Goal: Task Accomplishment & Management: Use online tool/utility

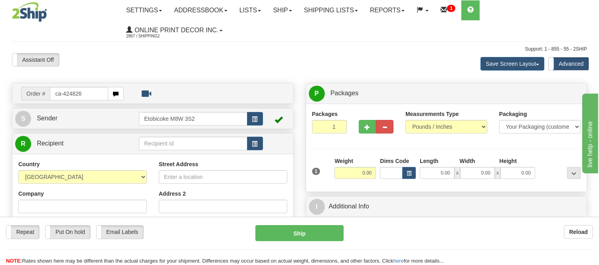
type input "ca-424826"
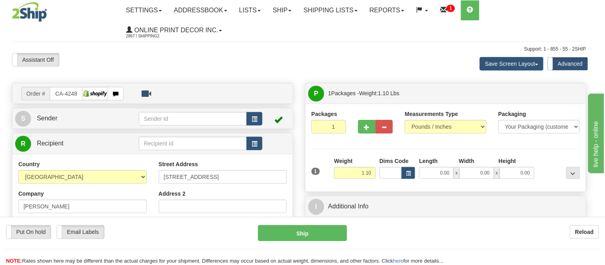
type input "KITCHENER"
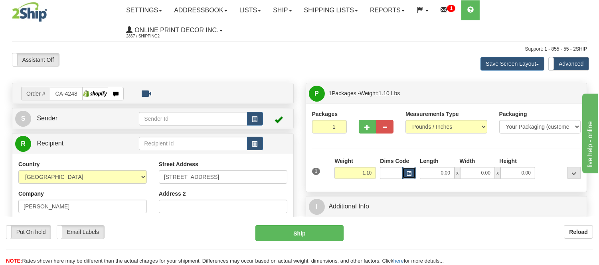
click at [406, 177] on button "button" at bounding box center [409, 173] width 14 height 12
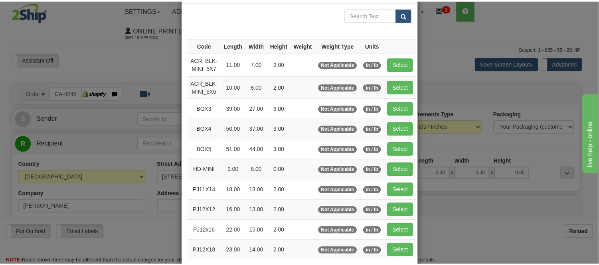
scroll to position [89, 0]
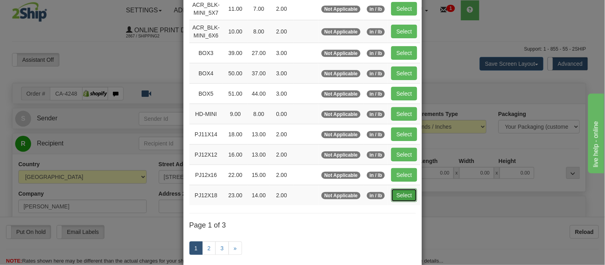
click at [397, 195] on button "Select" at bounding box center [404, 196] width 26 height 14
type input "PJ12X18"
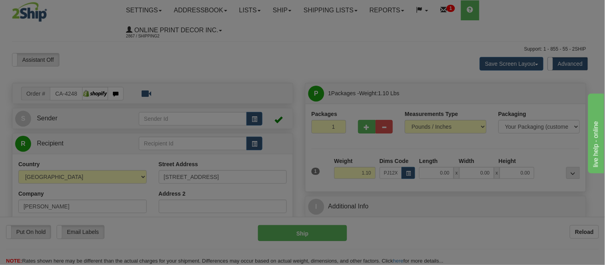
type input "23.00"
type input "14.00"
type input "2.00"
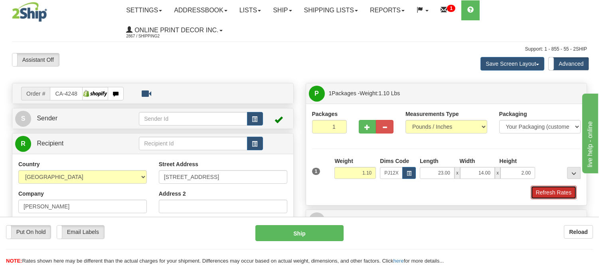
click at [545, 196] on button "Refresh Rates" at bounding box center [554, 193] width 46 height 14
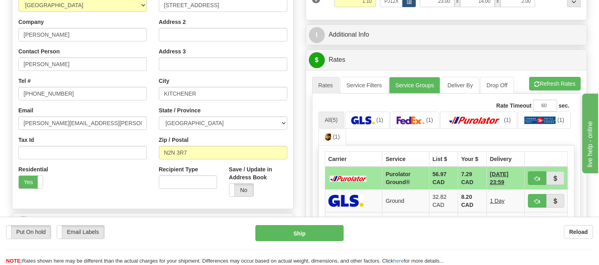
scroll to position [300, 0]
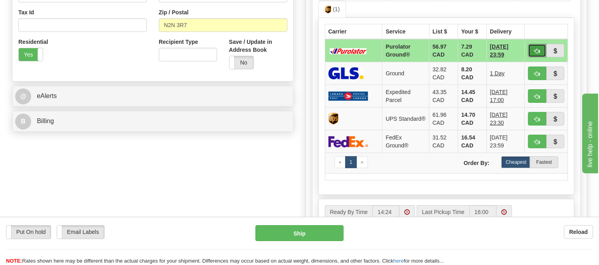
click at [535, 49] on span "button" at bounding box center [537, 51] width 6 height 5
type input "260"
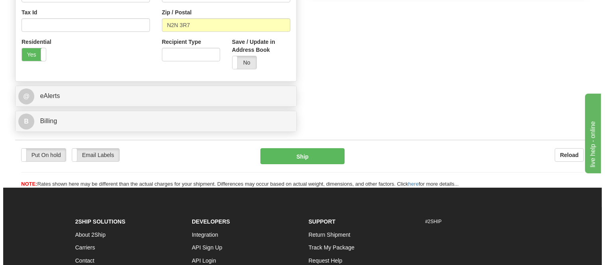
scroll to position [122, 0]
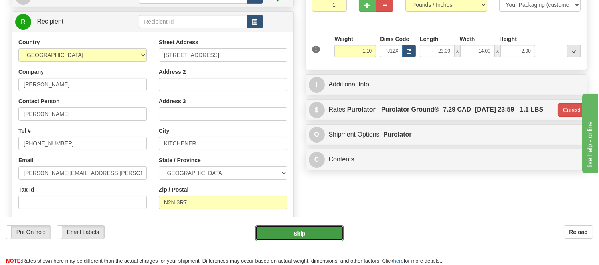
click at [327, 236] on button "Ship" at bounding box center [299, 233] width 88 height 16
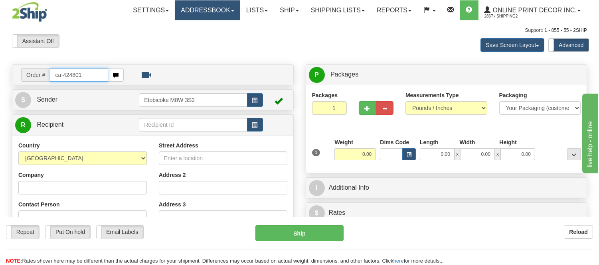
type input "ca-424801"
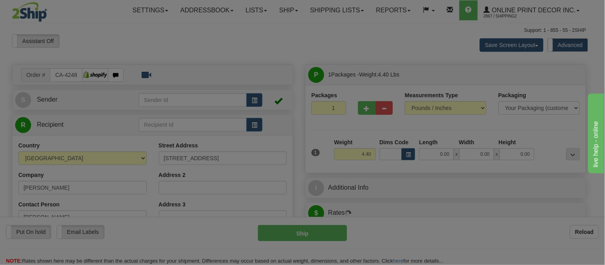
type input "VANCOUVER"
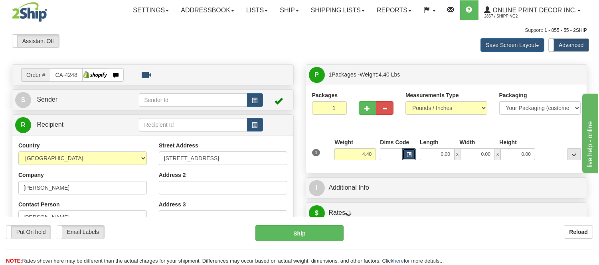
click at [409, 156] on span "button" at bounding box center [409, 155] width 5 height 4
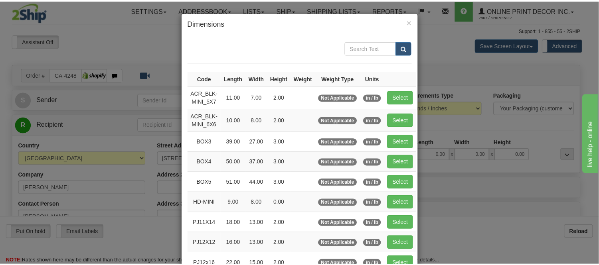
scroll to position [133, 0]
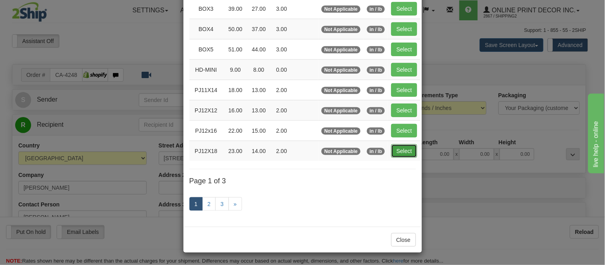
click at [396, 146] on button "Select" at bounding box center [404, 151] width 26 height 14
type input "PJ12X18"
type input "23.00"
type input "14.00"
type input "2.00"
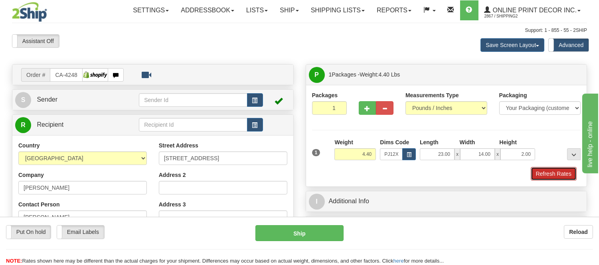
click at [571, 177] on button "Refresh Rates" at bounding box center [554, 174] width 46 height 14
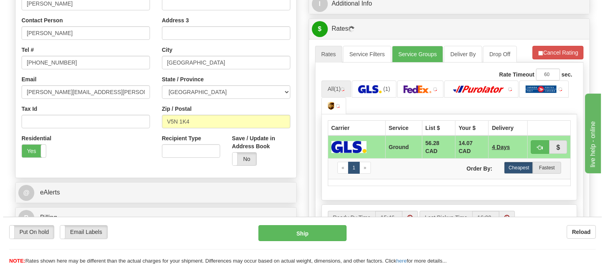
scroll to position [187, 0]
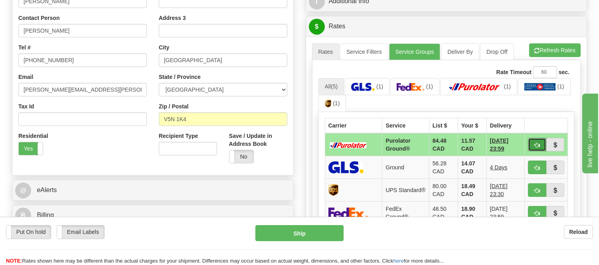
click at [533, 141] on button "button" at bounding box center [537, 145] width 18 height 14
type input "260"
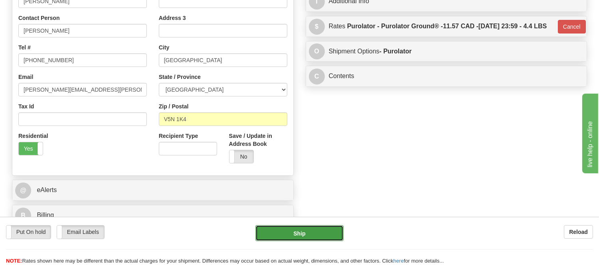
click at [319, 239] on button "Ship" at bounding box center [299, 233] width 88 height 16
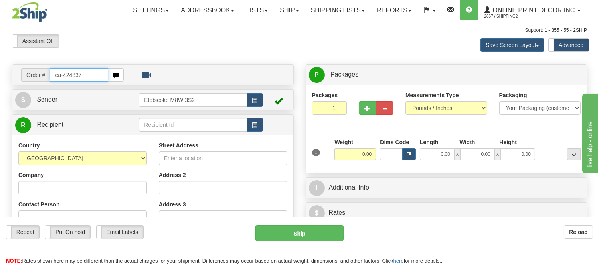
type input "ca-424837"
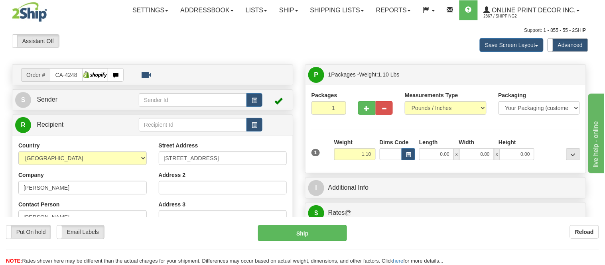
type input "[GEOGRAPHIC_DATA]"
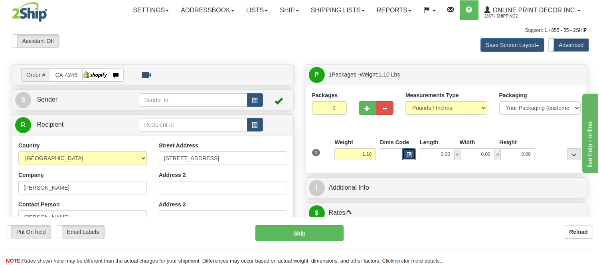
click at [407, 160] on button "button" at bounding box center [409, 154] width 14 height 12
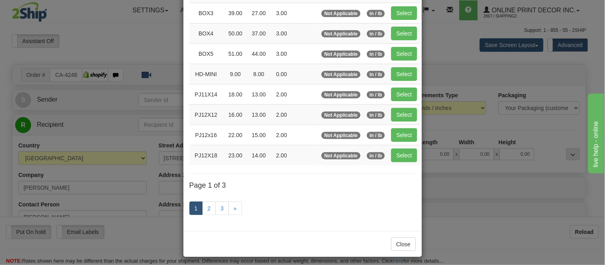
scroll to position [133, 0]
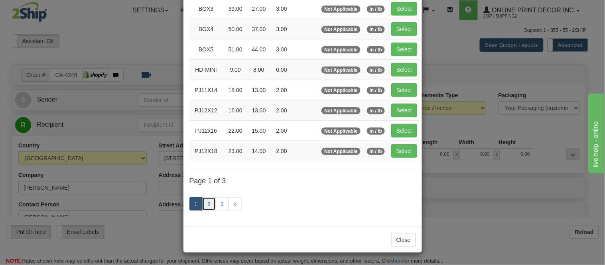
click at [204, 205] on link "2" at bounding box center [209, 204] width 14 height 14
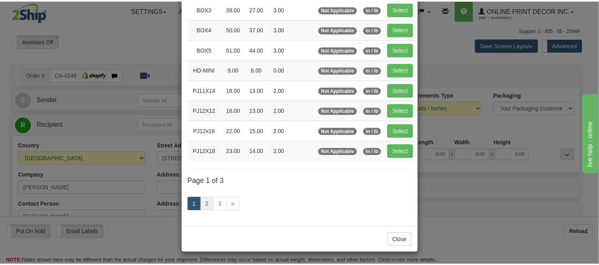
scroll to position [130, 0]
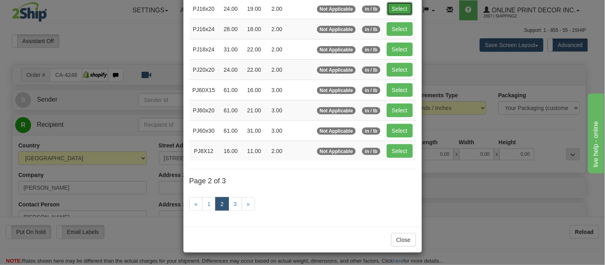
click at [397, 4] on button "Select" at bounding box center [400, 9] width 26 height 14
type input "PJ16x20"
type input "24.00"
type input "19.00"
type input "2.00"
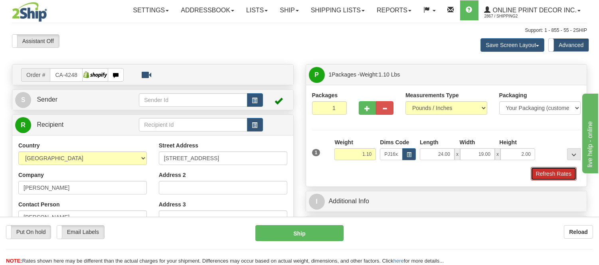
click at [553, 176] on button "Refresh Rates" at bounding box center [554, 174] width 46 height 14
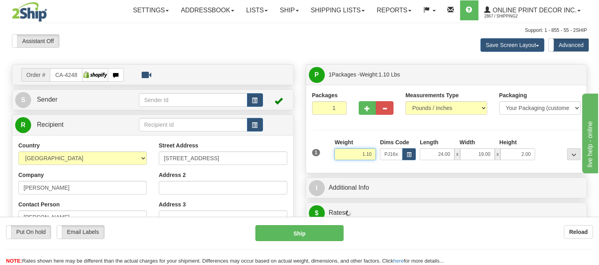
drag, startPoint x: 373, startPoint y: 152, endPoint x: 326, endPoint y: 150, distance: 47.2
click at [326, 150] on div "1 Weight 1.10 Dims Code x x" at bounding box center [446, 152] width 273 height 28
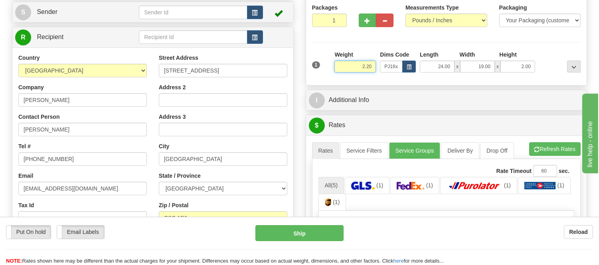
scroll to position [89, 0]
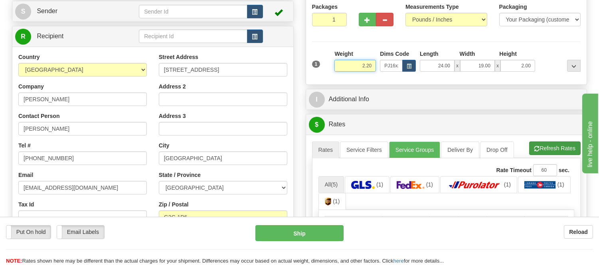
type input "2.20"
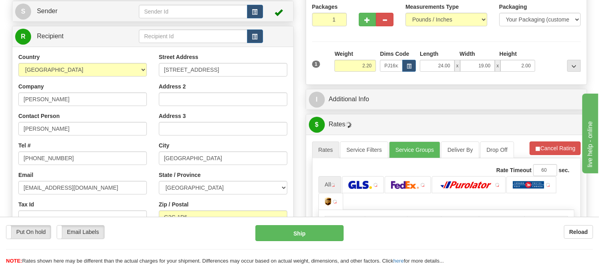
click at [539, 150] on li "Refresh Rates Cancel Rating" at bounding box center [554, 149] width 51 height 14
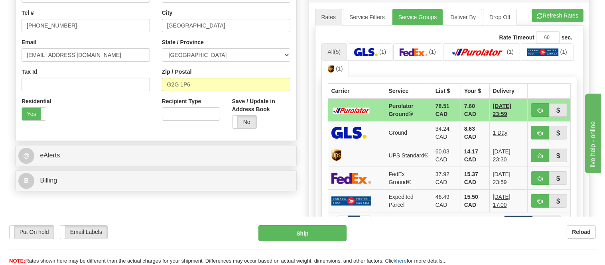
scroll to position [266, 0]
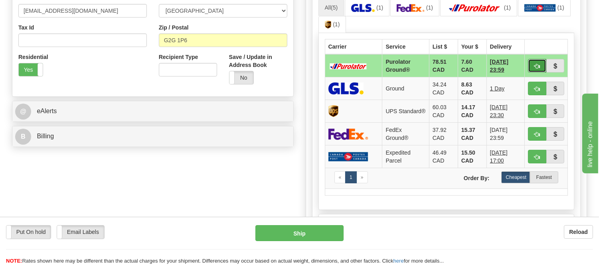
click at [538, 66] on span "button" at bounding box center [537, 66] width 6 height 5
type input "260"
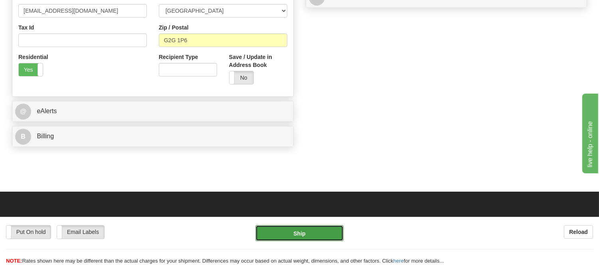
click at [321, 235] on button "Ship" at bounding box center [299, 233] width 88 height 16
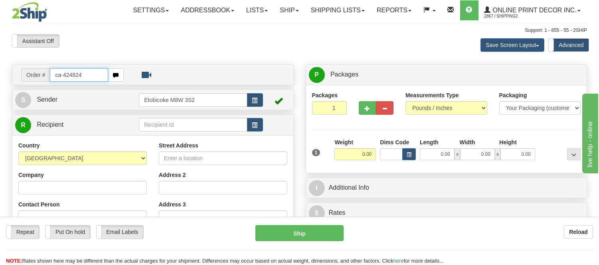
type input "ca-424824"
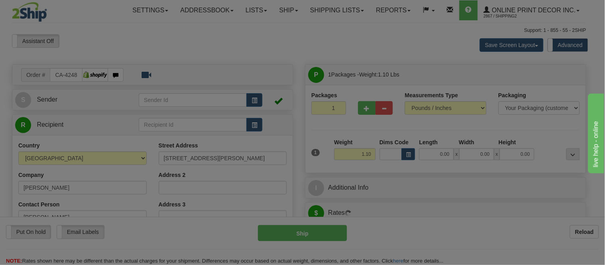
type input "NANAIMO"
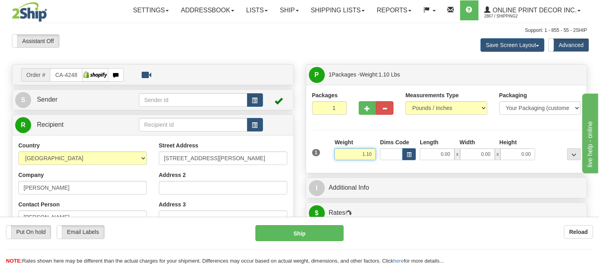
drag, startPoint x: 373, startPoint y: 154, endPoint x: 342, endPoint y: 152, distance: 30.3
click at [342, 152] on input "1.10" at bounding box center [354, 154] width 41 height 12
type input "2.20"
click at [413, 156] on button "button" at bounding box center [409, 154] width 14 height 12
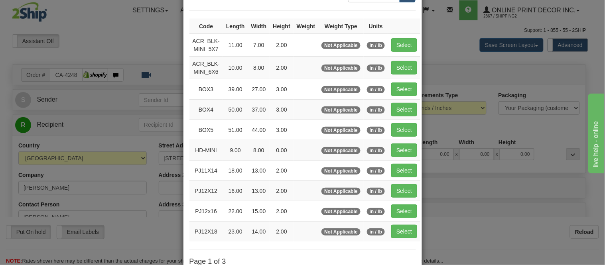
scroll to position [133, 0]
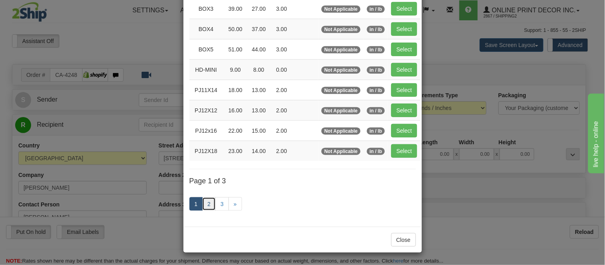
click at [206, 202] on link "2" at bounding box center [209, 204] width 14 height 14
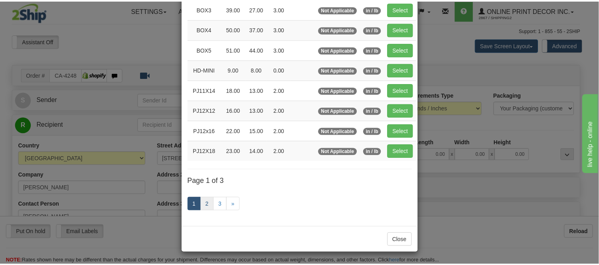
scroll to position [130, 0]
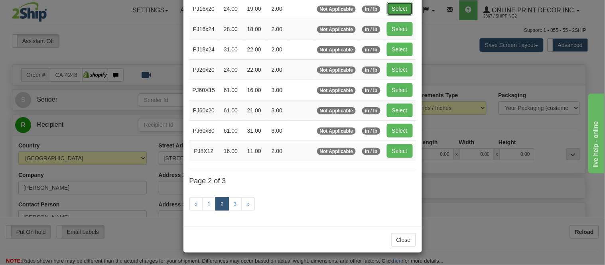
click at [393, 6] on button "Select" at bounding box center [400, 9] width 26 height 14
type input "PJ16x20"
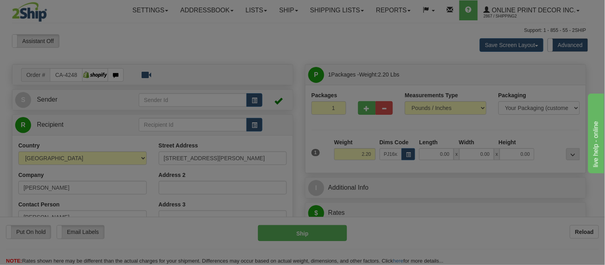
type input "24.00"
type input "19.00"
type input "2.00"
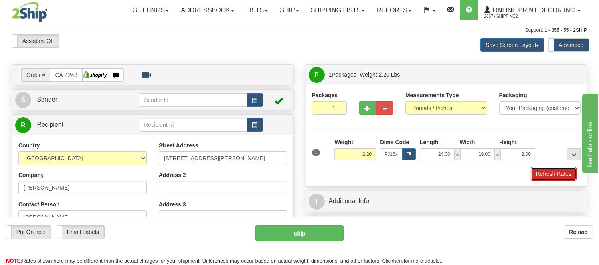
click at [563, 176] on button "Refresh Rates" at bounding box center [554, 174] width 46 height 14
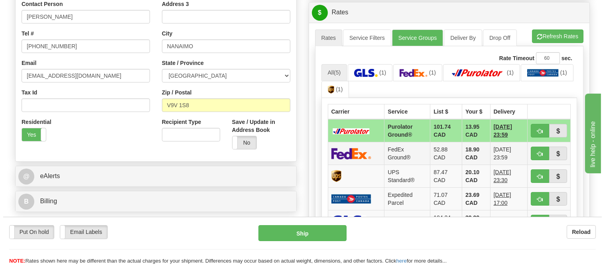
scroll to position [221, 0]
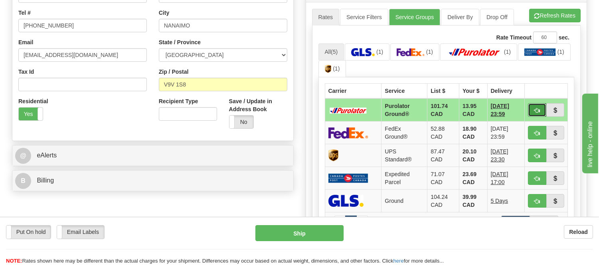
click at [539, 108] on span "button" at bounding box center [537, 110] width 6 height 5
type input "260"
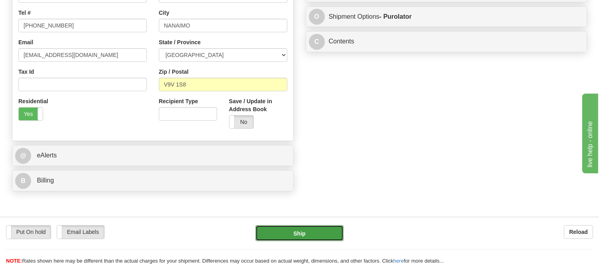
click at [304, 230] on button "Ship" at bounding box center [299, 233] width 88 height 16
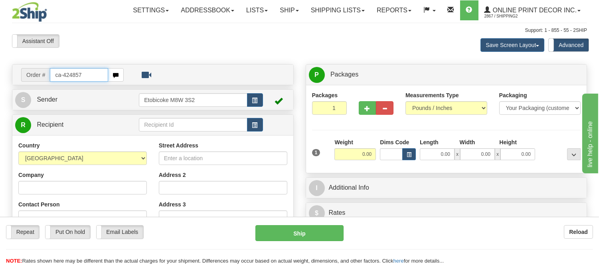
type input "ca-424857"
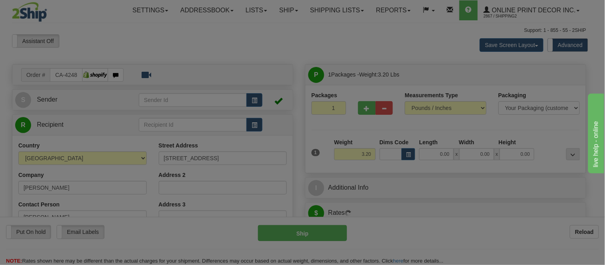
type input "GUELPH"
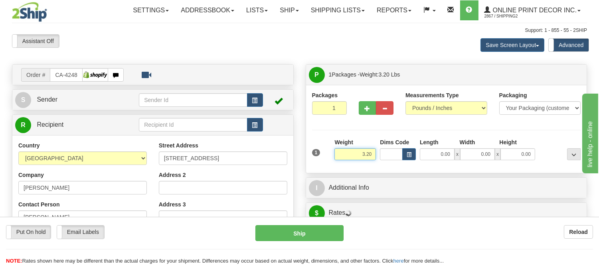
drag, startPoint x: 373, startPoint y: 152, endPoint x: 334, endPoint y: 141, distance: 40.9
click at [334, 141] on div "Weight 3.20" at bounding box center [354, 149] width 41 height 22
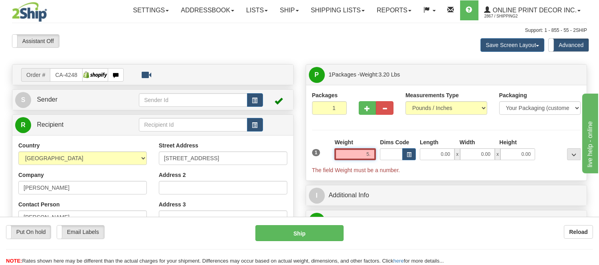
type input "5"
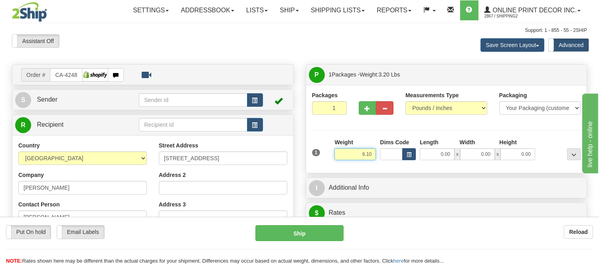
type input "6.10"
click at [410, 152] on button "button" at bounding box center [409, 154] width 14 height 12
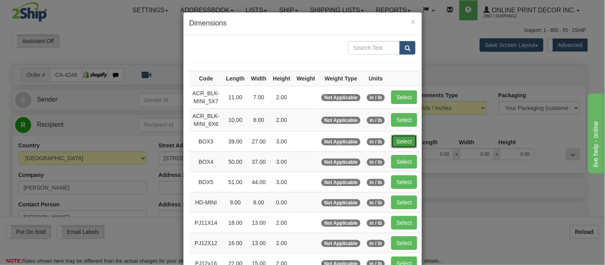
click at [407, 141] on button "Select" at bounding box center [404, 142] width 26 height 14
type input "BOX3"
type input "39.00"
type input "27.00"
type input "3.00"
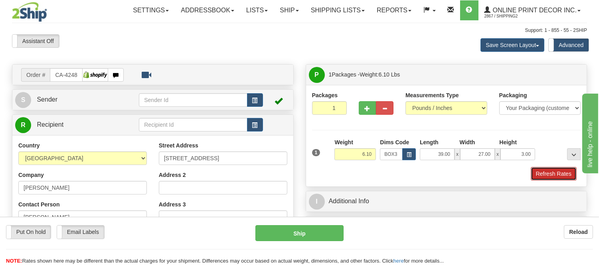
click at [544, 171] on button "Refresh Rates" at bounding box center [554, 174] width 46 height 14
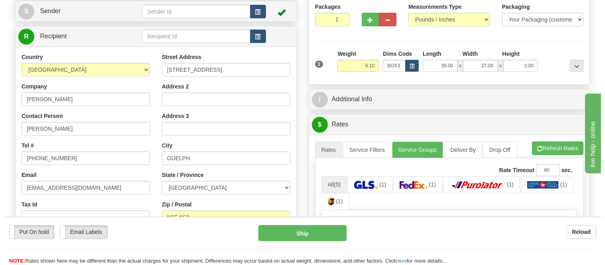
scroll to position [177, 0]
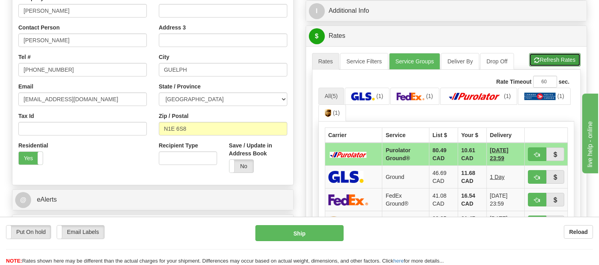
click at [562, 62] on button "Refresh Rates" at bounding box center [554, 60] width 51 height 14
click at [539, 156] on span "button" at bounding box center [537, 154] width 6 height 5
type input "260"
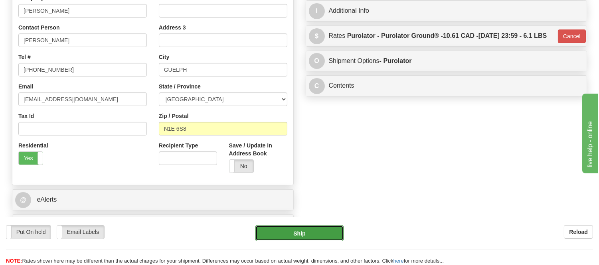
click at [297, 233] on button "Ship" at bounding box center [299, 233] width 88 height 16
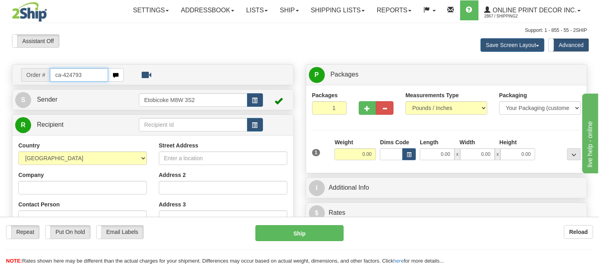
type input "ca-424793"
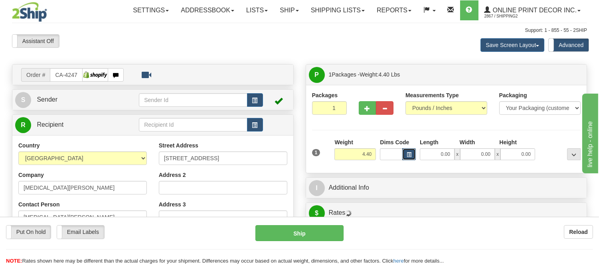
click at [410, 154] on span "button" at bounding box center [409, 155] width 5 height 4
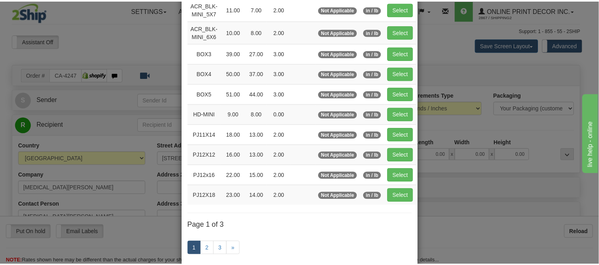
scroll to position [89, 0]
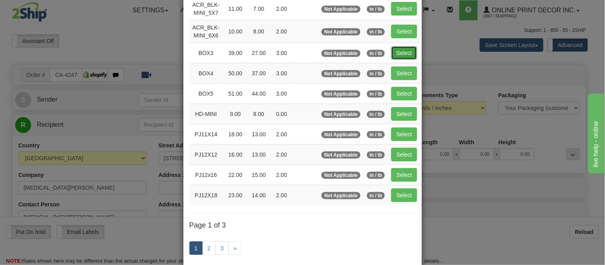
click at [405, 53] on button "Select" at bounding box center [404, 53] width 26 height 14
type input "BOX3"
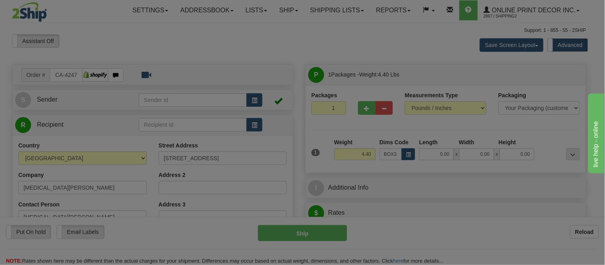
type input "39.00"
type input "27.00"
type input "3.00"
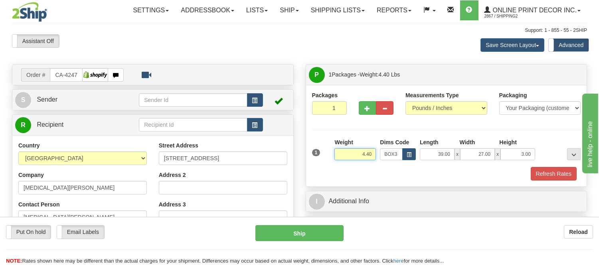
drag, startPoint x: 372, startPoint y: 154, endPoint x: 338, endPoint y: 158, distance: 34.5
click at [338, 158] on input "4.40" at bounding box center [354, 154] width 41 height 12
click button "Delete" at bounding box center [0, 0] width 0 height 0
type input "5.00"
click at [539, 175] on button "Refresh Rates" at bounding box center [554, 174] width 46 height 14
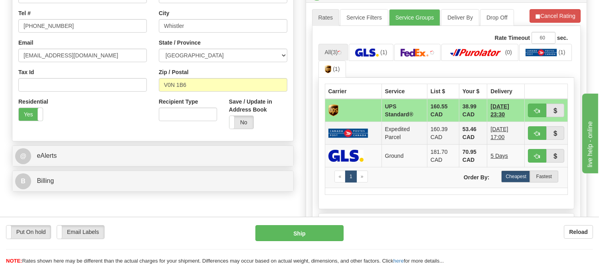
scroll to position [221, 0]
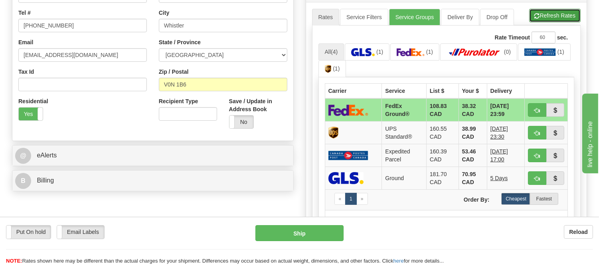
click at [547, 20] on button "Refresh Rates" at bounding box center [554, 16] width 51 height 14
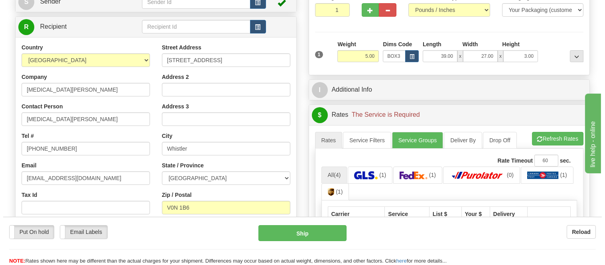
scroll to position [89, 0]
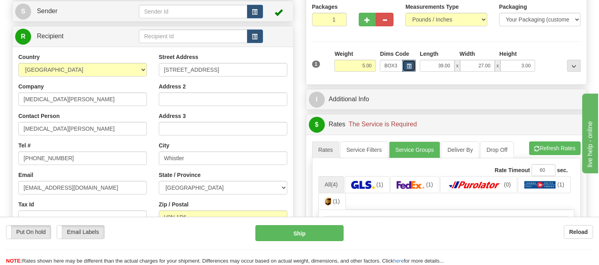
click at [408, 68] on span "button" at bounding box center [409, 66] width 5 height 4
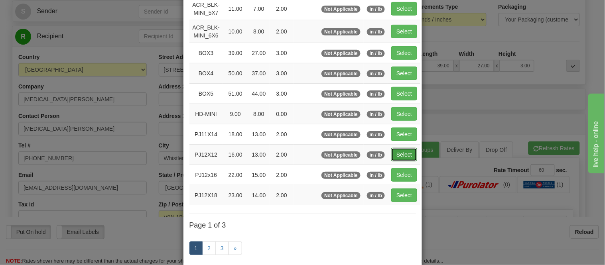
click at [400, 154] on button "Select" at bounding box center [404, 155] width 26 height 14
type input "PJ12X12"
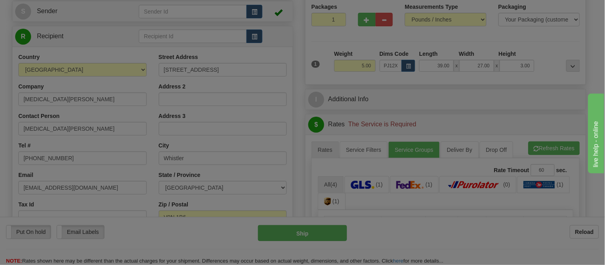
type input "16.00"
type input "13.00"
type input "2.00"
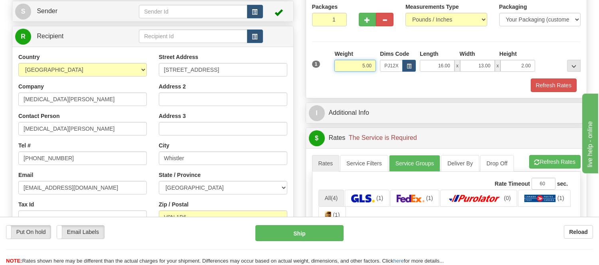
drag, startPoint x: 372, startPoint y: 62, endPoint x: 316, endPoint y: 71, distance: 56.5
click at [316, 71] on div "1 Weight 5.00 Dims Code x x" at bounding box center [446, 64] width 273 height 28
type input "3.98"
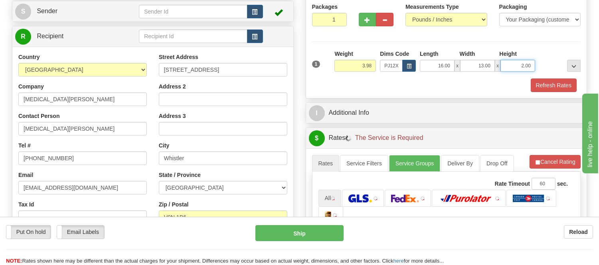
drag, startPoint x: 531, startPoint y: 66, endPoint x: 512, endPoint y: 62, distance: 19.2
click at [512, 62] on input "2.00" at bounding box center [517, 66] width 35 height 12
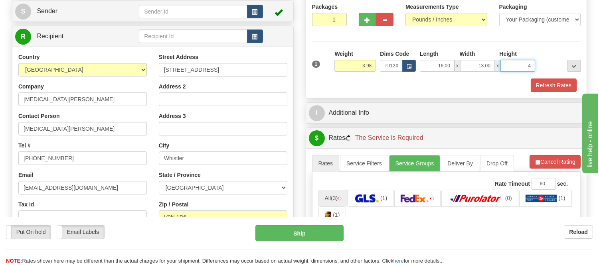
click button "Delete" at bounding box center [0, 0] width 0 height 0
type input "4.00"
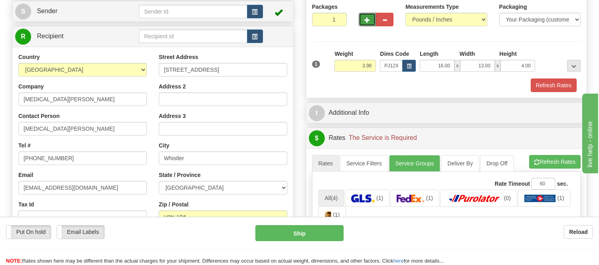
click at [367, 18] on span "button" at bounding box center [368, 20] width 6 height 5
radio input "true"
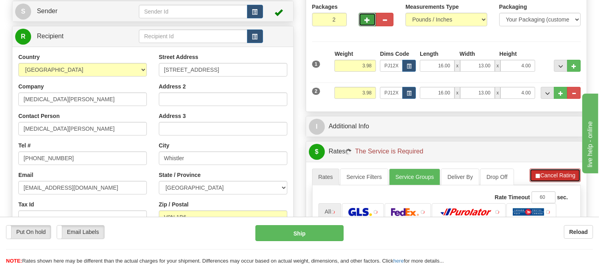
click at [557, 174] on button "Cancel Rating" at bounding box center [554, 176] width 51 height 14
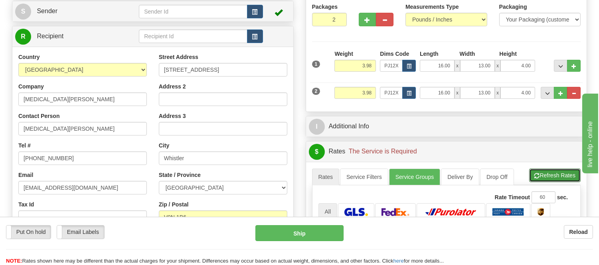
click at [557, 174] on button "Refresh Rates" at bounding box center [554, 176] width 51 height 14
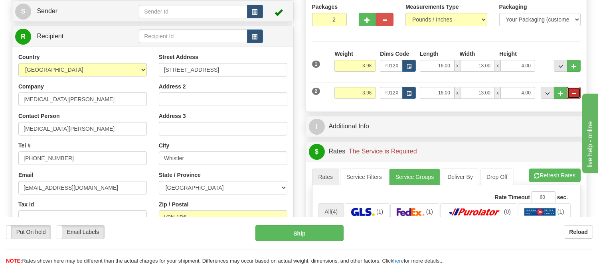
click at [577, 94] on button "..." at bounding box center [574, 93] width 14 height 12
type input "1"
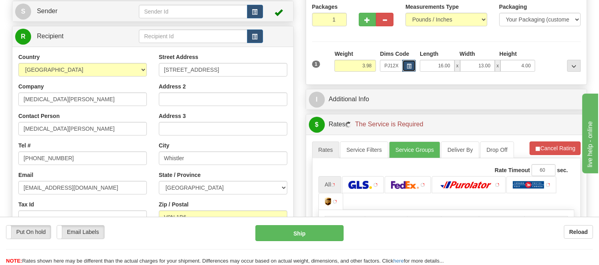
click at [405, 64] on button "button" at bounding box center [409, 66] width 14 height 12
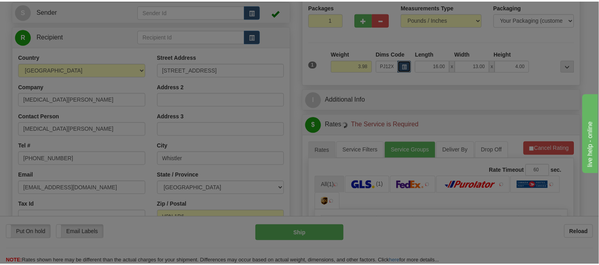
scroll to position [0, 0]
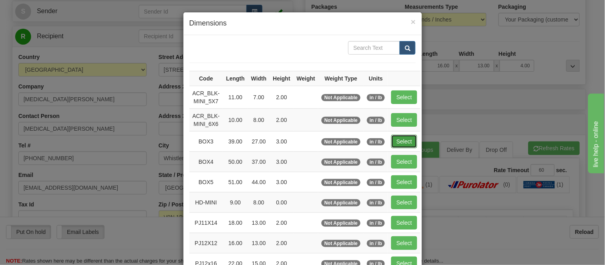
click at [397, 138] on button "Select" at bounding box center [404, 142] width 26 height 14
type input "BOX3"
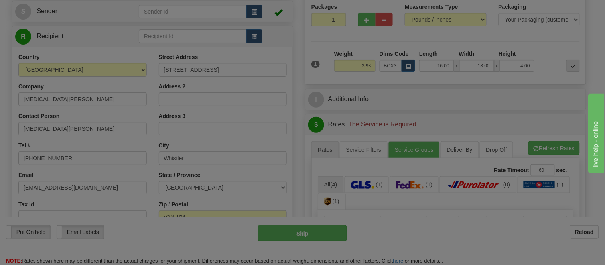
type input "39.00"
type input "27.00"
type input "3.00"
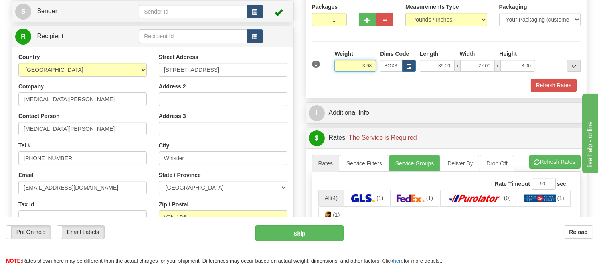
drag, startPoint x: 373, startPoint y: 64, endPoint x: 306, endPoint y: 57, distance: 67.8
click at [306, 57] on div "Packages 1 1 Measurements Type" at bounding box center [446, 47] width 281 height 102
click button "Delete" at bounding box center [0, 0] width 0 height 0
type input "5.98"
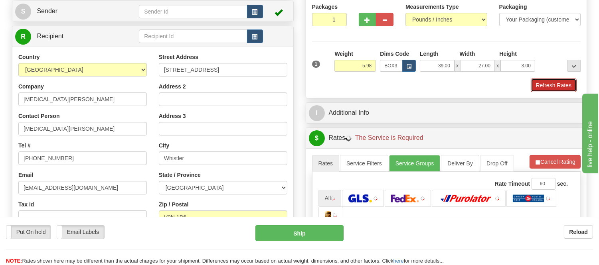
click at [554, 92] on button "Refresh Rates" at bounding box center [554, 86] width 46 height 14
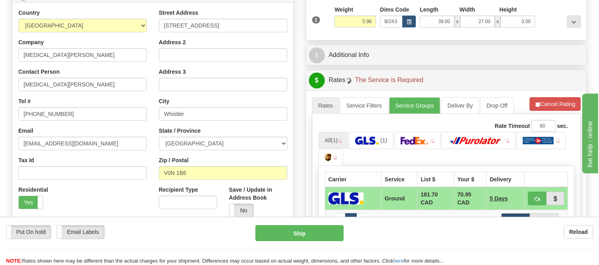
scroll to position [221, 0]
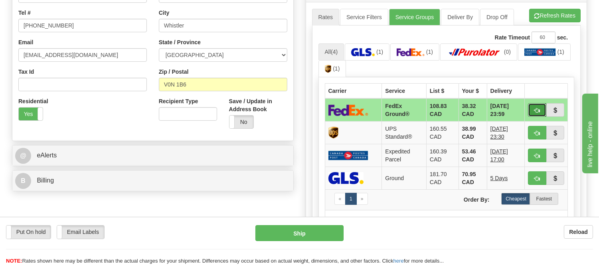
click at [530, 106] on button "button" at bounding box center [537, 110] width 18 height 14
type input "92"
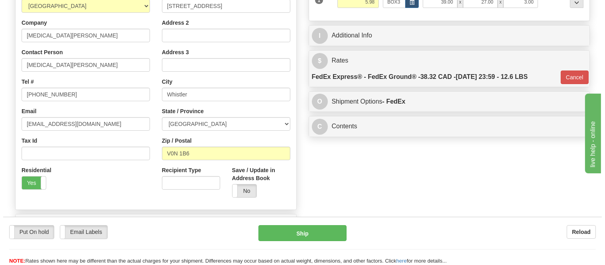
scroll to position [44, 0]
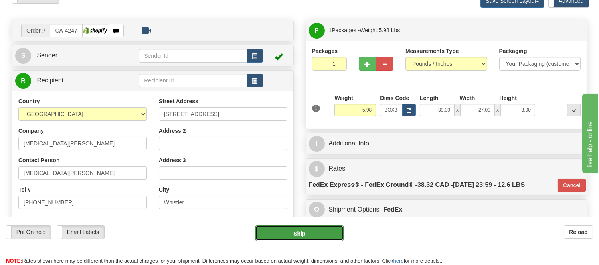
click at [325, 235] on button "Ship" at bounding box center [299, 233] width 88 height 16
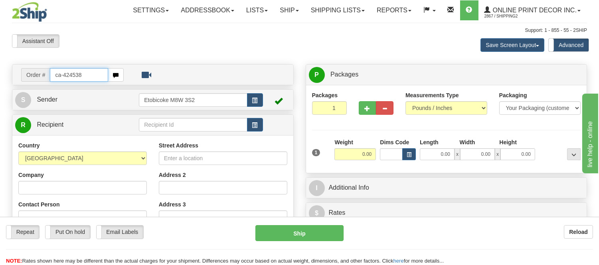
type input "ca-424538"
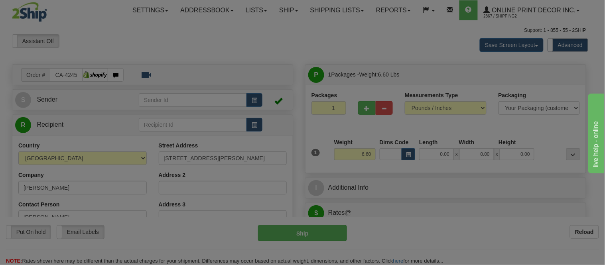
type input "[GEOGRAPHIC_DATA]"
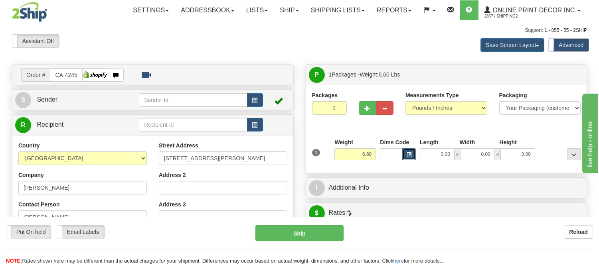
click at [408, 157] on span "button" at bounding box center [409, 155] width 5 height 4
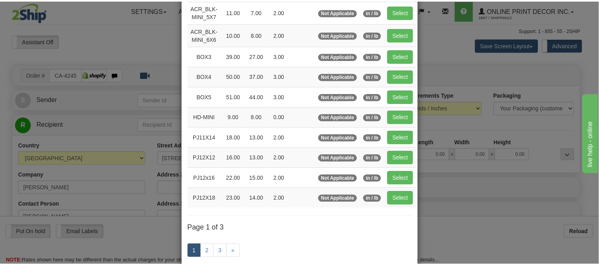
scroll to position [89, 0]
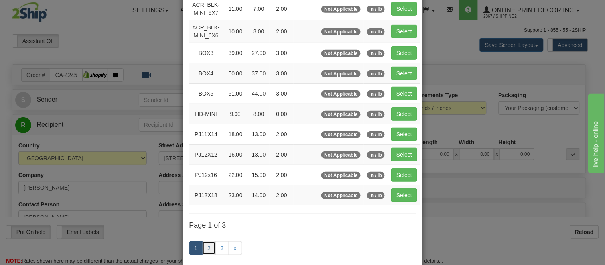
click at [202, 249] on link "2" at bounding box center [209, 249] width 14 height 14
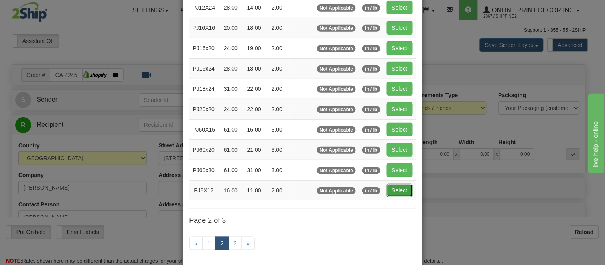
click at [388, 189] on button "Select" at bounding box center [400, 191] width 26 height 14
type input "PJ8X12"
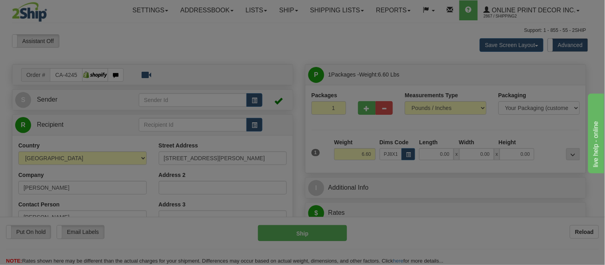
type input "16.00"
type input "11.00"
type input "2.00"
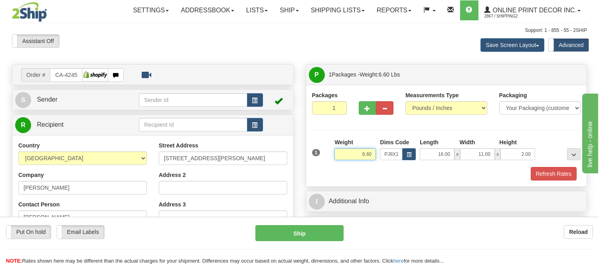
drag, startPoint x: 374, startPoint y: 154, endPoint x: 338, endPoint y: 157, distance: 35.6
click at [338, 157] on input "6.60" at bounding box center [354, 154] width 41 height 12
type input "4"
type input "3.98"
drag, startPoint x: 533, startPoint y: 156, endPoint x: 506, endPoint y: 154, distance: 26.8
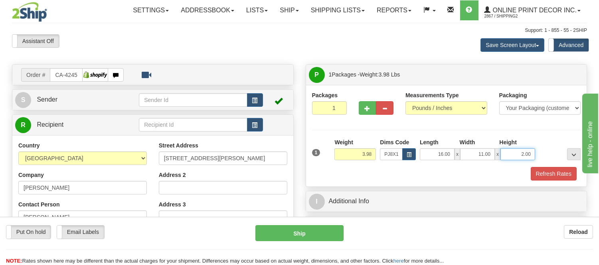
click at [506, 154] on input "2.00" at bounding box center [517, 154] width 35 height 12
click button "Delete" at bounding box center [0, 0] width 0 height 0
type input "6.00"
click at [549, 170] on button "Refresh Rates" at bounding box center [554, 174] width 46 height 14
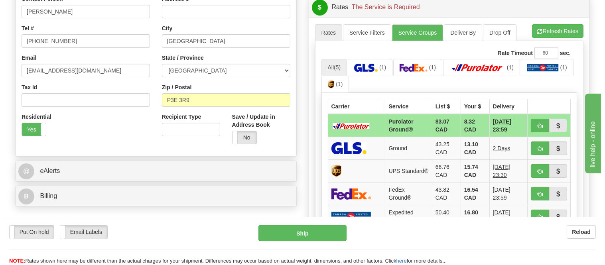
scroll to position [221, 0]
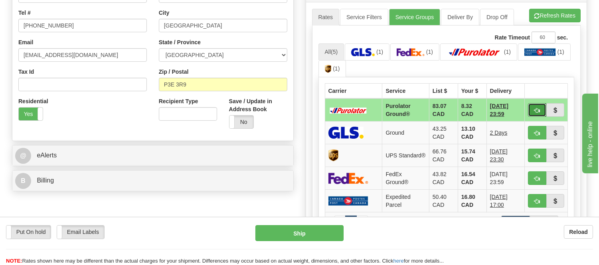
click at [532, 109] on button "button" at bounding box center [537, 110] width 18 height 14
type input "260"
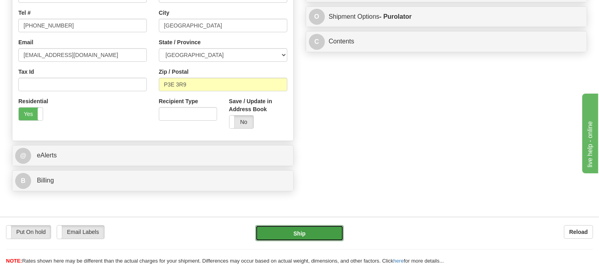
click at [283, 237] on button "Ship" at bounding box center [299, 233] width 88 height 16
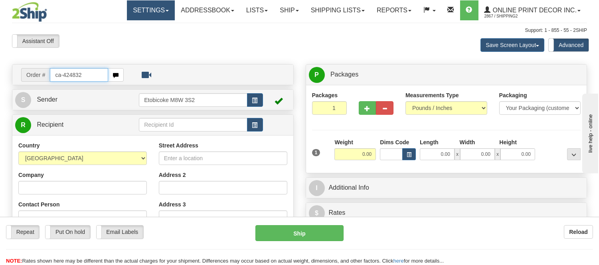
type input "ca-424832"
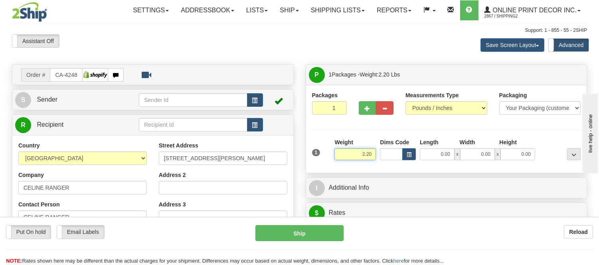
drag, startPoint x: 372, startPoint y: 156, endPoint x: 342, endPoint y: 153, distance: 30.1
click at [342, 153] on input "2.20" at bounding box center [354, 154] width 41 height 12
type input "12.98"
click at [404, 160] on button "button" at bounding box center [409, 154] width 14 height 12
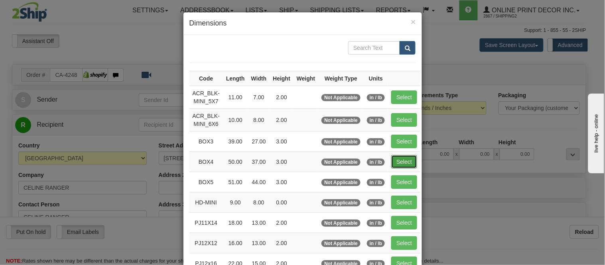
click at [400, 161] on button "Select" at bounding box center [404, 162] width 26 height 14
type input "BOX4"
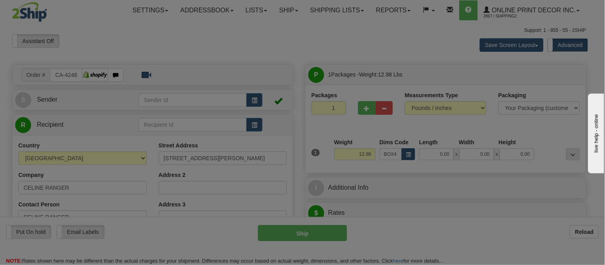
type input "50.00"
type input "37.00"
type input "3.00"
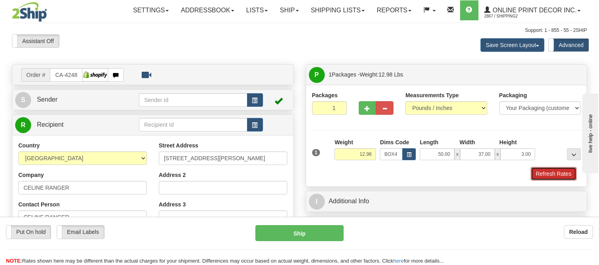
click at [563, 177] on button "Refresh Rates" at bounding box center [554, 174] width 46 height 14
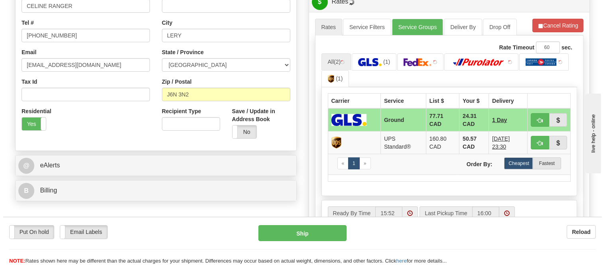
scroll to position [221, 0]
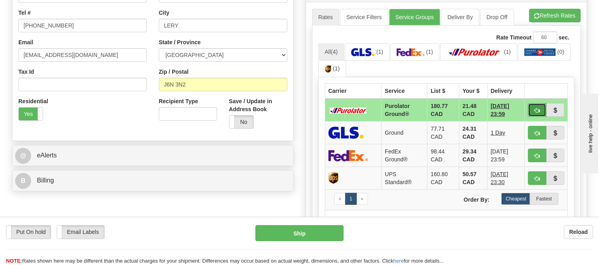
click at [533, 110] on button "button" at bounding box center [537, 110] width 18 height 14
type input "260"
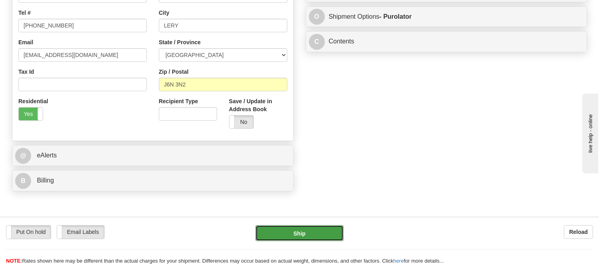
click at [288, 233] on button "Ship" at bounding box center [299, 233] width 88 height 16
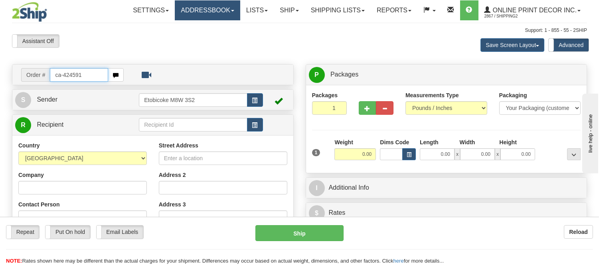
type input "ca-424591"
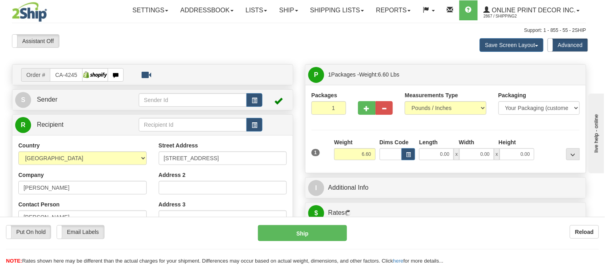
type input "[GEOGRAPHIC_DATA]"
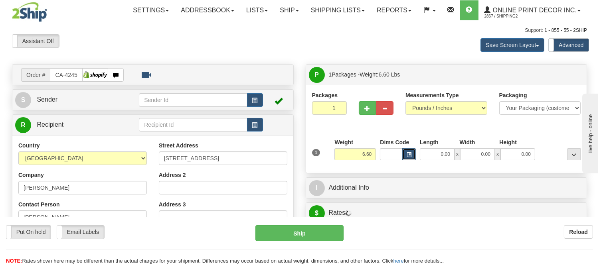
click at [413, 156] on button "button" at bounding box center [409, 154] width 14 height 12
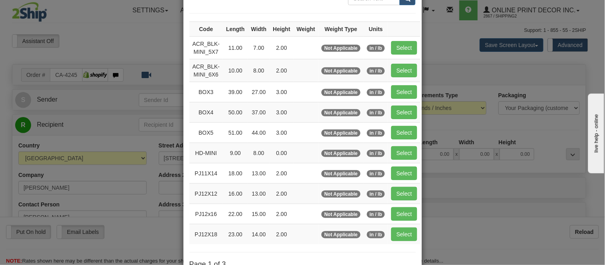
scroll to position [133, 0]
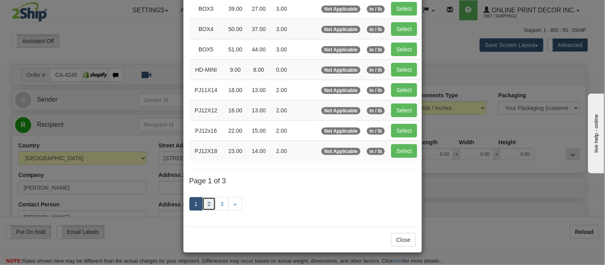
click at [207, 205] on link "2" at bounding box center [209, 204] width 14 height 14
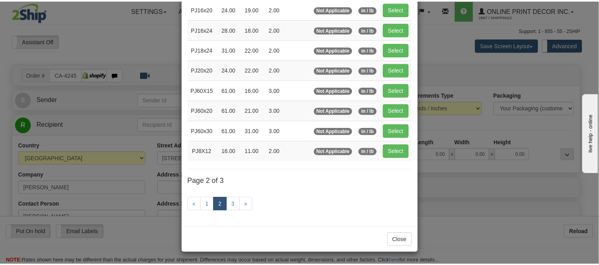
scroll to position [130, 0]
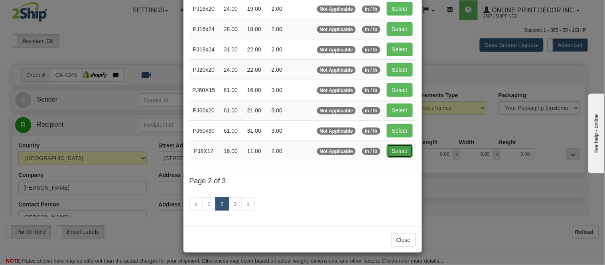
click at [397, 149] on button "Select" at bounding box center [400, 151] width 26 height 14
type input "PJ8X12"
type input "16.00"
type input "11.00"
type input "2.00"
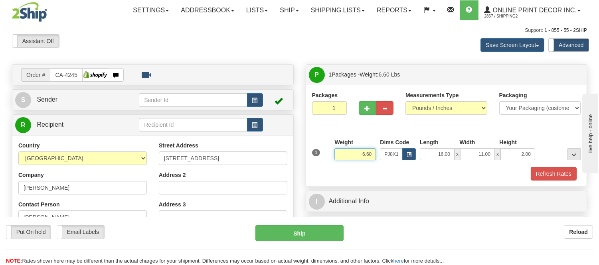
drag, startPoint x: 375, startPoint y: 154, endPoint x: 349, endPoint y: 160, distance: 26.3
click at [349, 160] on input "6.60" at bounding box center [354, 154] width 41 height 12
type input "3.98"
drag, startPoint x: 530, startPoint y: 153, endPoint x: 507, endPoint y: 154, distance: 22.4
click at [507, 154] on input "2.00" at bounding box center [517, 154] width 35 height 12
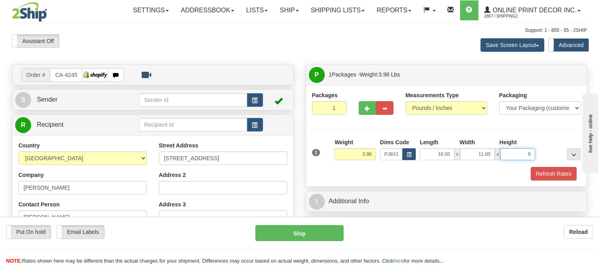
click button "Delete" at bounding box center [0, 0] width 0 height 0
type input "6.00"
click at [540, 172] on button "Refresh Rates" at bounding box center [554, 174] width 46 height 14
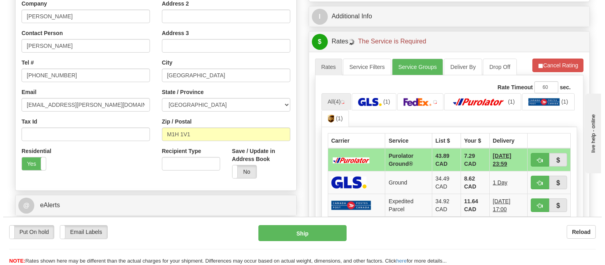
scroll to position [221, 0]
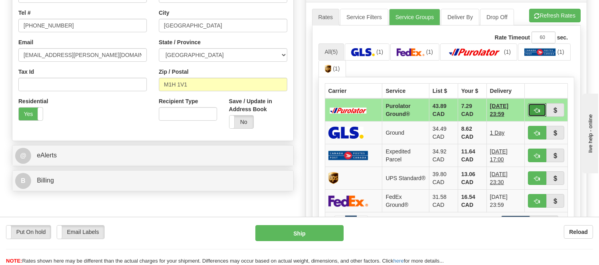
click at [539, 109] on span "button" at bounding box center [537, 110] width 6 height 5
type input "260"
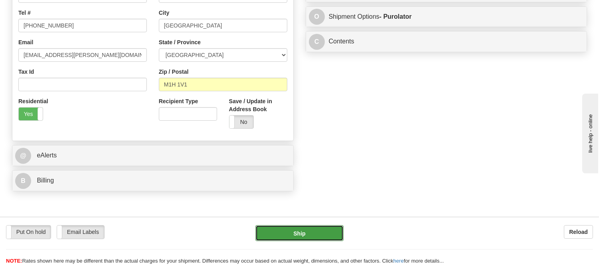
click at [320, 232] on button "Ship" at bounding box center [299, 233] width 88 height 16
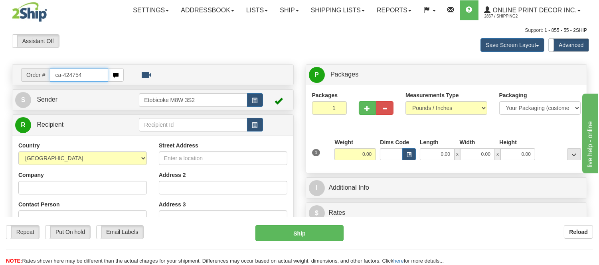
type input "ca-424754"
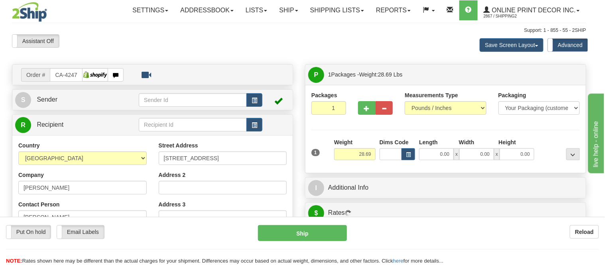
type input "[GEOGRAPHIC_DATA]"
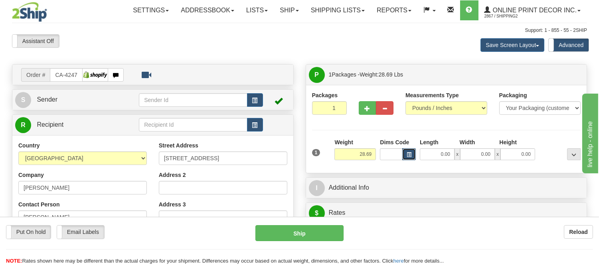
click at [410, 156] on span "button" at bounding box center [409, 155] width 5 height 4
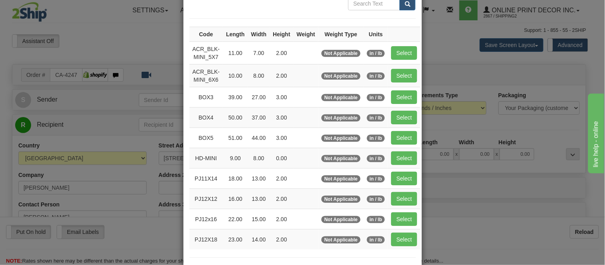
scroll to position [89, 0]
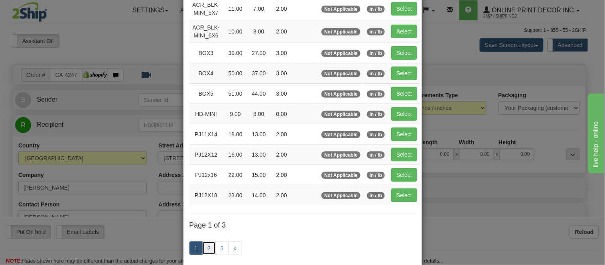
click at [205, 248] on link "2" at bounding box center [209, 249] width 14 height 14
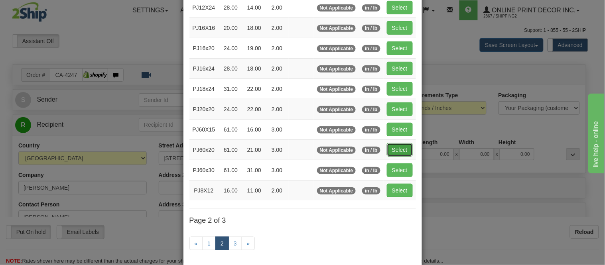
click at [388, 148] on button "Select" at bounding box center [400, 150] width 26 height 14
type input "PJ60x20"
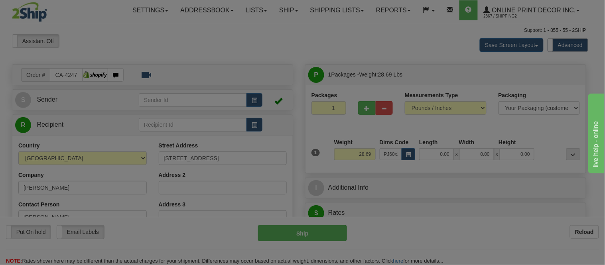
type input "61.00"
type input "21.00"
type input "3.00"
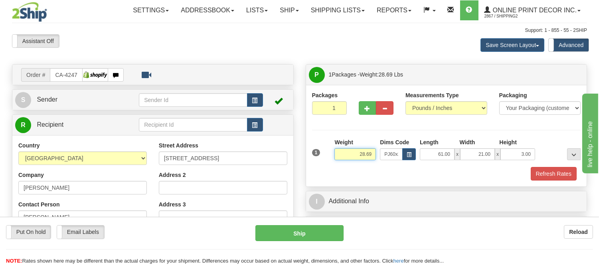
drag, startPoint x: 372, startPoint y: 153, endPoint x: 312, endPoint y: 164, distance: 61.7
click at [312, 164] on div "1 Weight 28.69 Dims Code x x" at bounding box center [446, 152] width 273 height 28
click at [365, 154] on input "14.98" at bounding box center [354, 154] width 41 height 12
type input "15.98"
click at [367, 112] on button "button" at bounding box center [368, 108] width 18 height 14
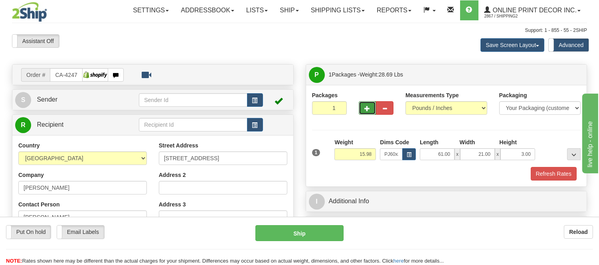
radio input "true"
type input "2"
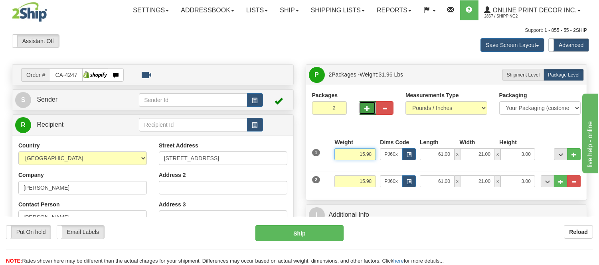
click at [365, 153] on input "15.98" at bounding box center [354, 154] width 41 height 12
type input "16.98"
drag, startPoint x: 365, startPoint y: 182, endPoint x: 347, endPoint y: 182, distance: 17.2
click at [347, 182] on input "15.98" at bounding box center [354, 182] width 41 height 12
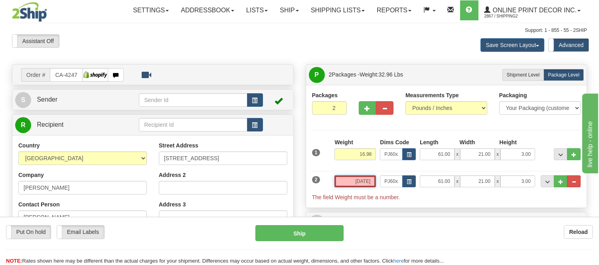
type input "14.98.98"
drag, startPoint x: 373, startPoint y: 180, endPoint x: 322, endPoint y: 196, distance: 54.0
click at [322, 196] on div "2 Weight 14.98.98 Dims Code PJ60x20 Length x" at bounding box center [446, 184] width 273 height 34
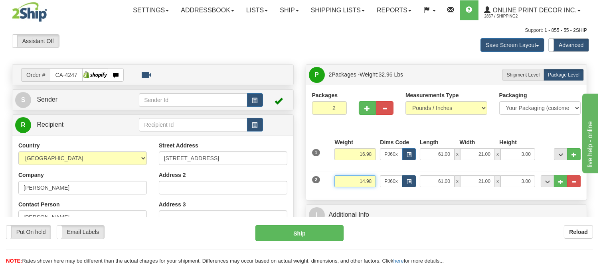
type input "14.98"
click at [407, 182] on span "button" at bounding box center [409, 182] width 5 height 4
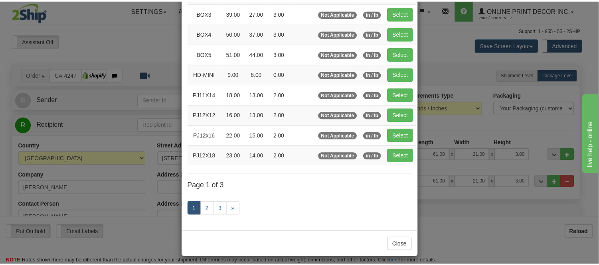
scroll to position [133, 0]
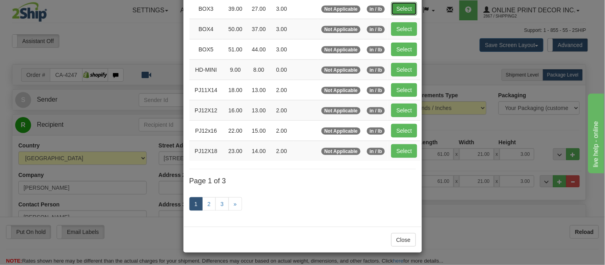
click at [402, 5] on button "Select" at bounding box center [404, 9] width 26 height 14
type input "BOX3"
type input "39.00"
type input "27.00"
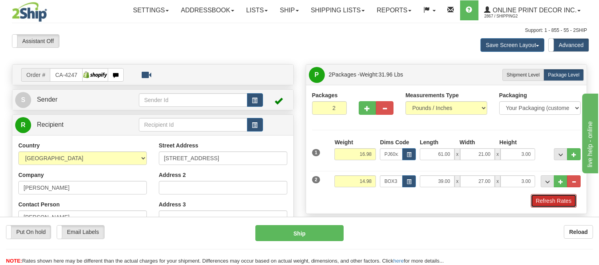
click at [541, 202] on button "Refresh Rates" at bounding box center [554, 201] width 46 height 14
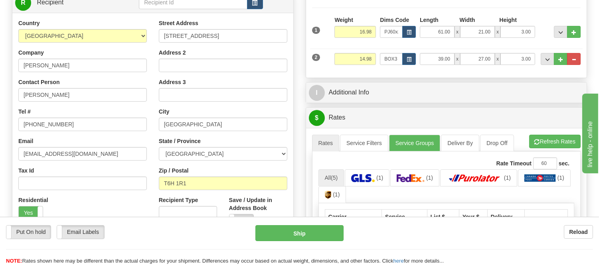
scroll to position [177, 0]
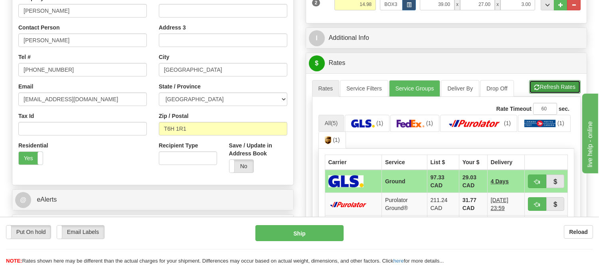
click at [552, 85] on button "Refresh Rates" at bounding box center [554, 87] width 51 height 14
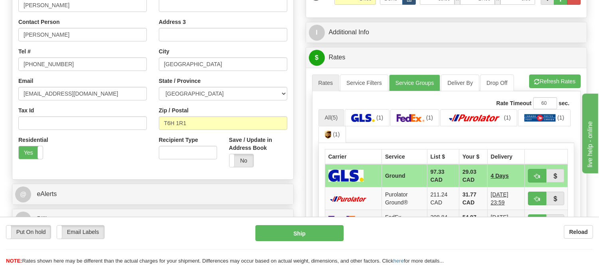
scroll to position [266, 0]
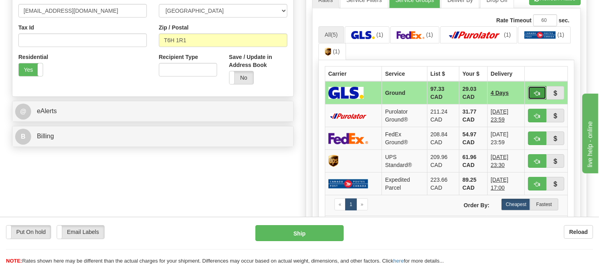
click at [538, 93] on span "button" at bounding box center [537, 93] width 6 height 5
type input "1"
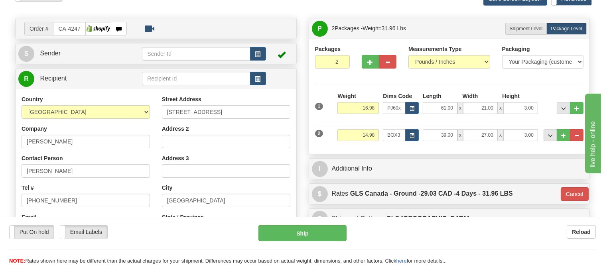
scroll to position [44, 0]
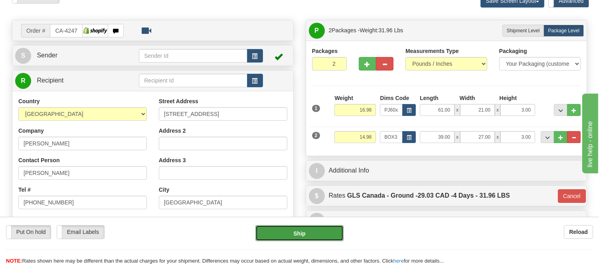
click at [324, 230] on button "Ship" at bounding box center [299, 233] width 88 height 16
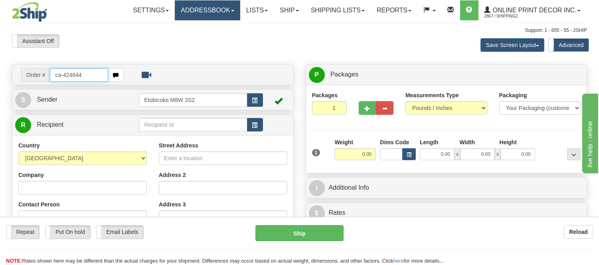
type input "ca-424644"
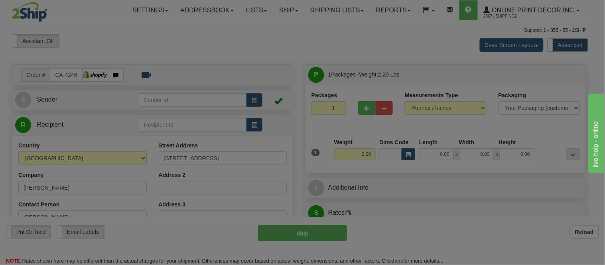
type input "ORANGEVILLE"
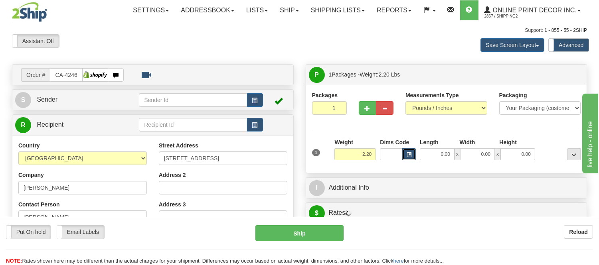
click at [414, 152] on button "button" at bounding box center [409, 154] width 14 height 12
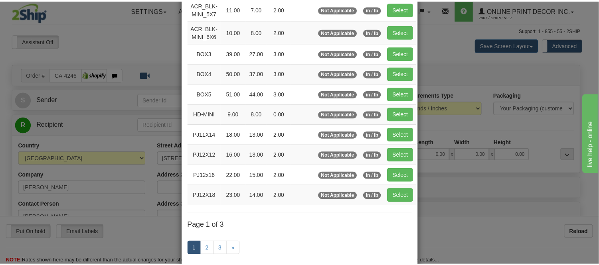
scroll to position [89, 0]
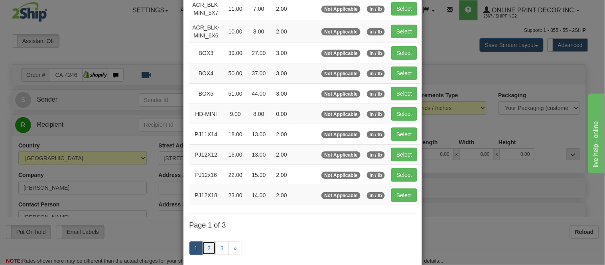
click at [207, 243] on link "2" at bounding box center [209, 249] width 14 height 14
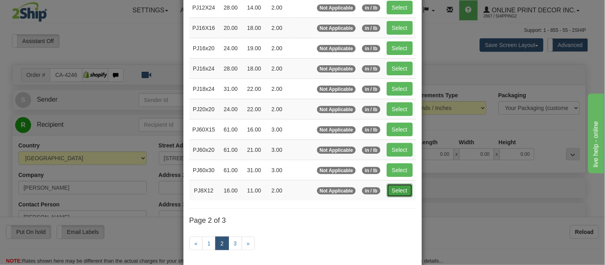
click at [398, 189] on button "Select" at bounding box center [400, 191] width 26 height 14
type input "PJ8X12"
type input "16.00"
type input "11.00"
type input "2.00"
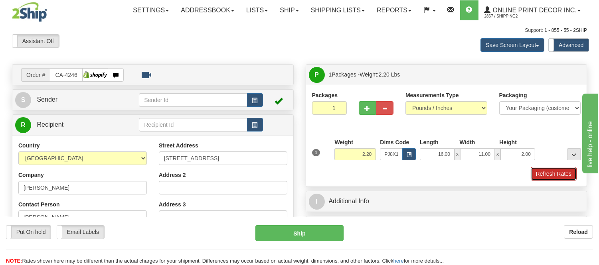
click at [547, 177] on button "Refresh Rates" at bounding box center [554, 174] width 46 height 14
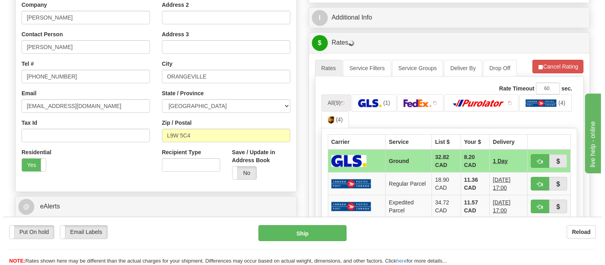
scroll to position [179, 0]
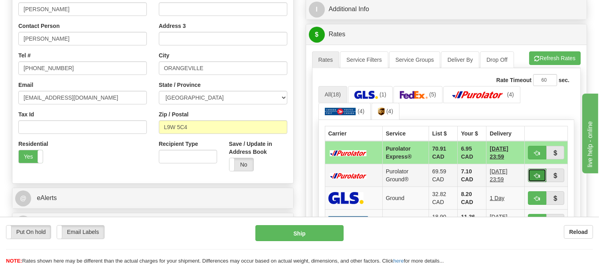
click at [533, 172] on button "button" at bounding box center [537, 176] width 18 height 14
type input "260"
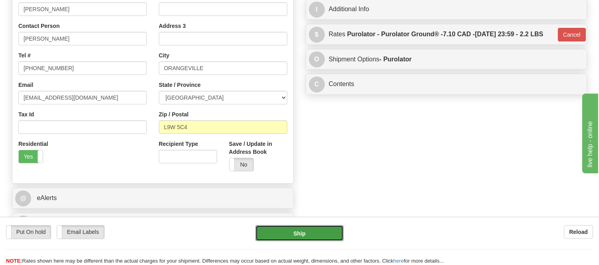
click at [314, 229] on button "Ship" at bounding box center [299, 233] width 88 height 16
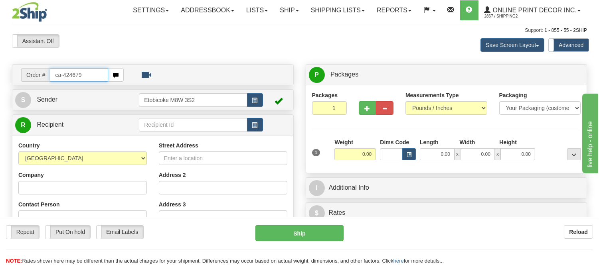
type input "ca-424679"
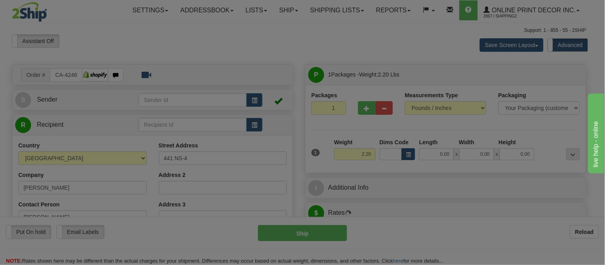
type input "PORT HASTINGS"
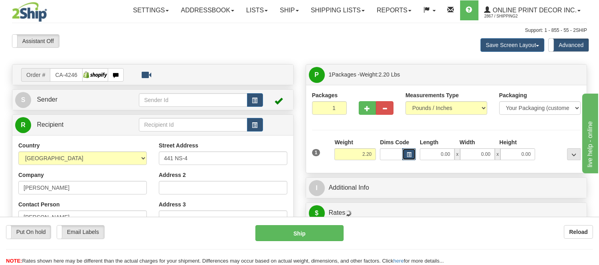
click at [409, 153] on span "button" at bounding box center [409, 155] width 5 height 4
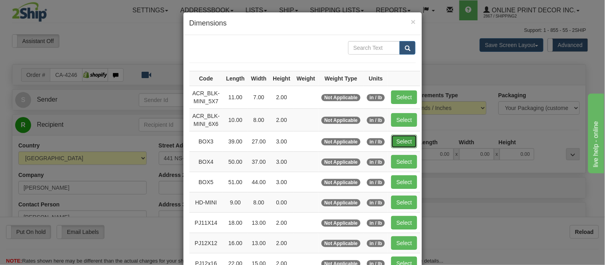
click at [397, 140] on button "Select" at bounding box center [404, 142] width 26 height 14
type input "BOX3"
type input "39.00"
type input "27.00"
type input "3.00"
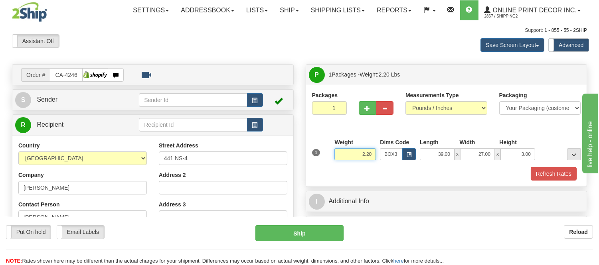
click at [372, 154] on input "2.20" at bounding box center [354, 154] width 41 height 12
drag, startPoint x: 544, startPoint y: 175, endPoint x: 338, endPoint y: 141, distance: 209.4
click at [482, 180] on div "Refresh Rates" at bounding box center [446, 174] width 273 height 14
drag, startPoint x: 373, startPoint y: 151, endPoint x: 331, endPoint y: 148, distance: 42.0
click at [331, 148] on div "1 Weight 2.20 Dims Code BOX3" at bounding box center [446, 152] width 273 height 28
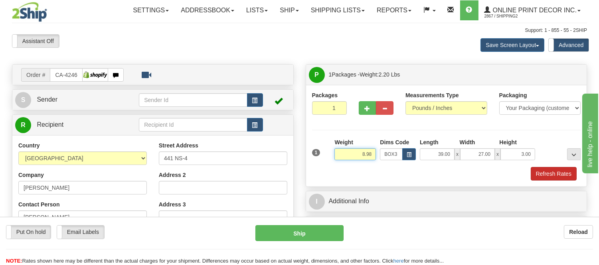
type input "8.98"
click at [545, 177] on button "Refresh Rates" at bounding box center [554, 174] width 46 height 14
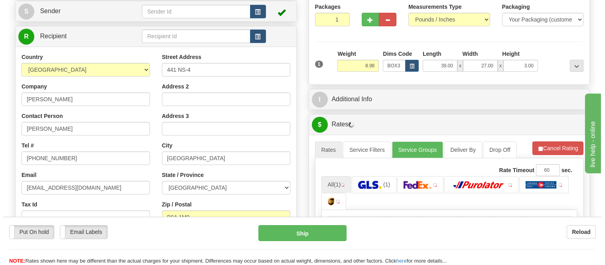
scroll to position [177, 0]
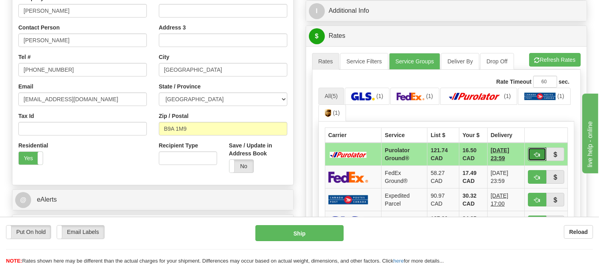
click at [539, 151] on button "button" at bounding box center [537, 155] width 18 height 14
type input "260"
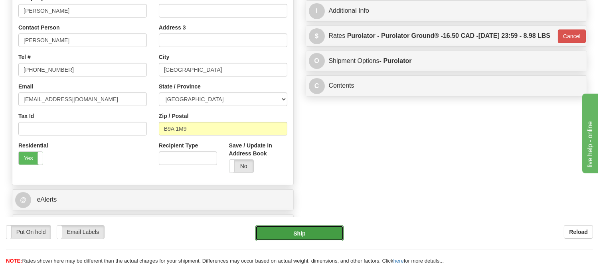
click at [333, 234] on button "Ship" at bounding box center [299, 233] width 88 height 16
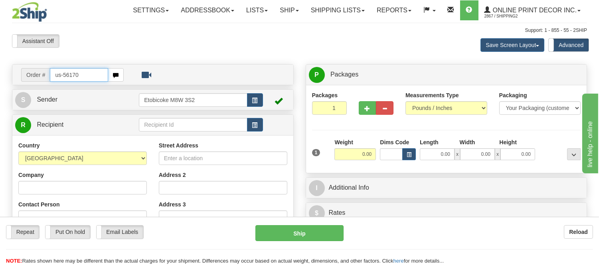
type input "us-56170"
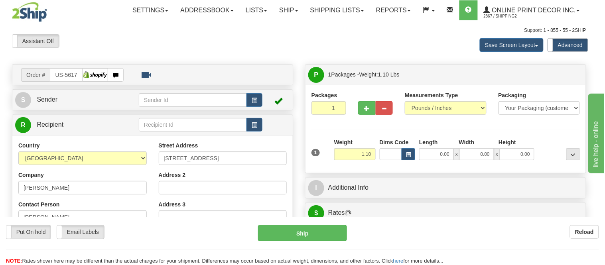
type input "VANCOUVER"
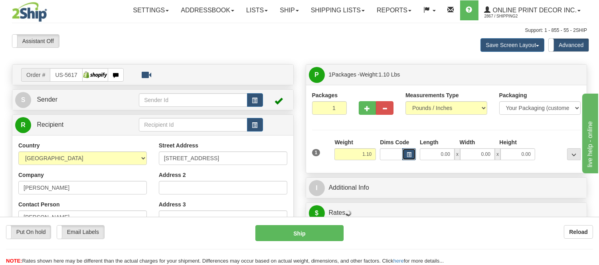
click at [408, 156] on span "button" at bounding box center [409, 155] width 5 height 4
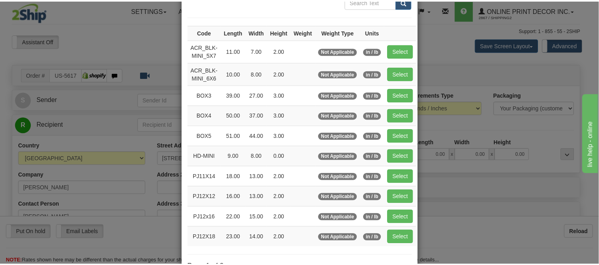
scroll to position [89, 0]
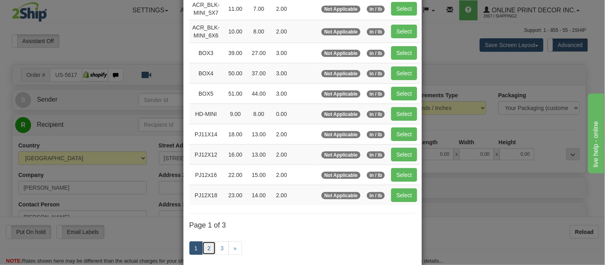
click at [204, 249] on link "2" at bounding box center [209, 249] width 14 height 14
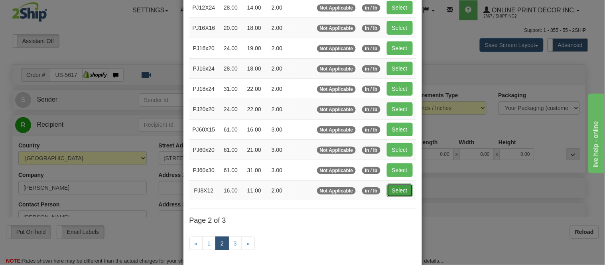
click at [396, 191] on button "Select" at bounding box center [400, 191] width 26 height 14
type input "PJ8X12"
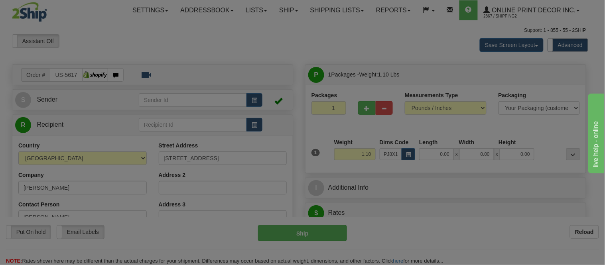
type input "16.00"
type input "11.00"
type input "2.00"
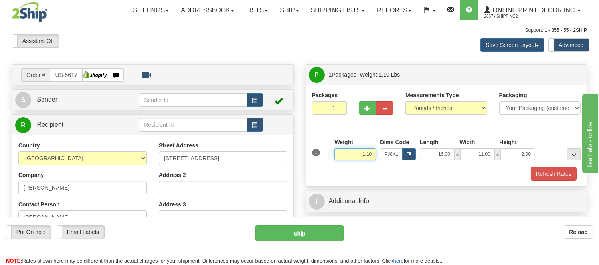
drag, startPoint x: 374, startPoint y: 154, endPoint x: 333, endPoint y: 144, distance: 41.8
click at [333, 144] on div "Weight 1.10" at bounding box center [354, 152] width 45 height 28
type input "0.98"
click at [553, 176] on button "Refresh Rates" at bounding box center [554, 174] width 46 height 14
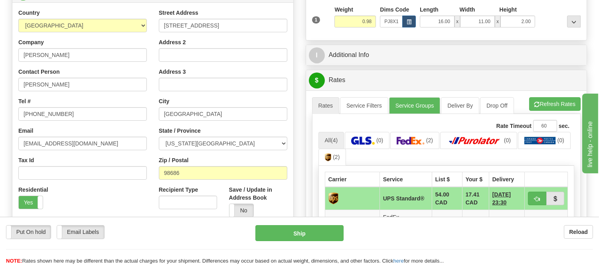
scroll to position [44, 0]
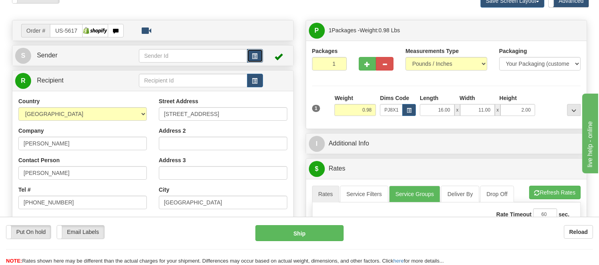
click at [253, 54] on span "button" at bounding box center [255, 56] width 6 height 5
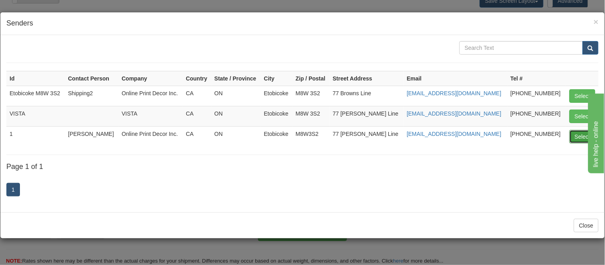
click at [575, 133] on button "Select" at bounding box center [583, 137] width 26 height 14
type input "1"
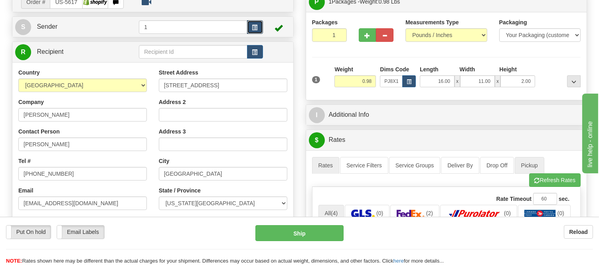
scroll to position [89, 0]
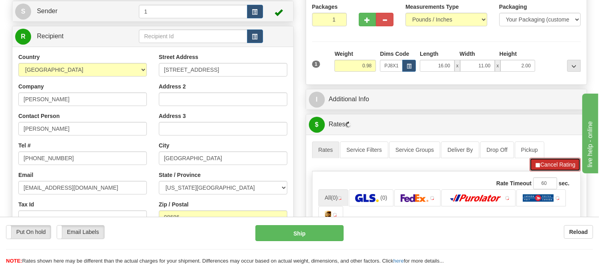
click at [535, 164] on span "button" at bounding box center [538, 165] width 6 height 5
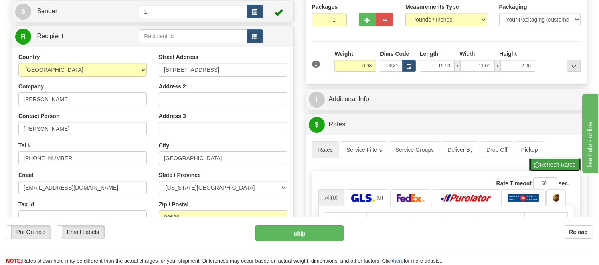
click at [535, 164] on span "button" at bounding box center [537, 165] width 6 height 5
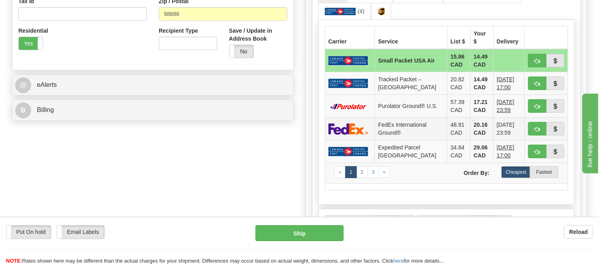
scroll to position [310, 0]
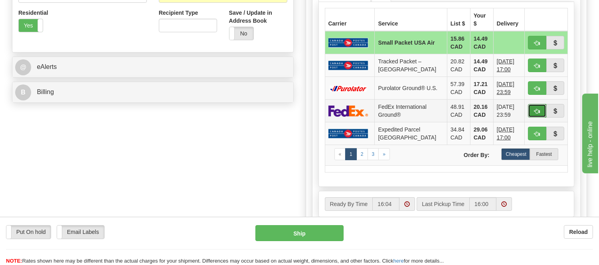
click at [534, 109] on span "button" at bounding box center [537, 111] width 6 height 5
type input "92"
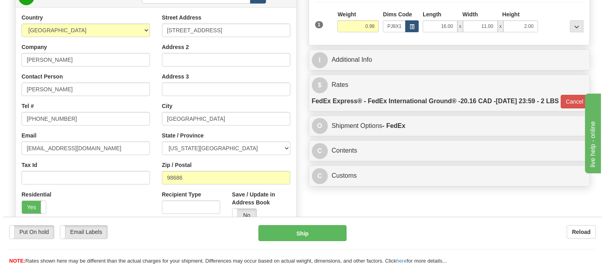
scroll to position [177, 0]
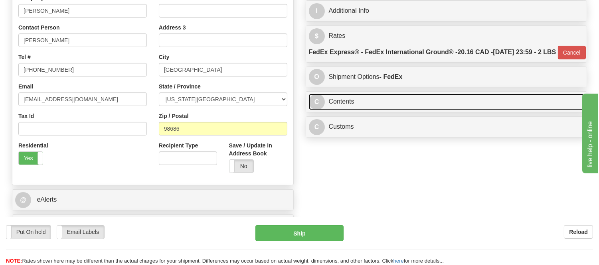
click at [354, 110] on link "C Contents" at bounding box center [446, 102] width 275 height 16
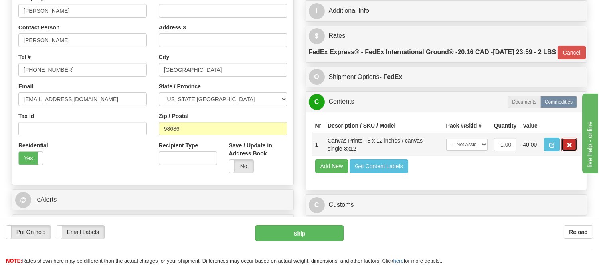
click at [563, 152] on button "button" at bounding box center [569, 145] width 16 height 14
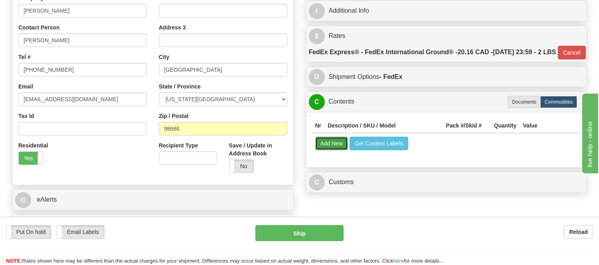
click at [336, 150] on button "Add New" at bounding box center [331, 144] width 33 height 14
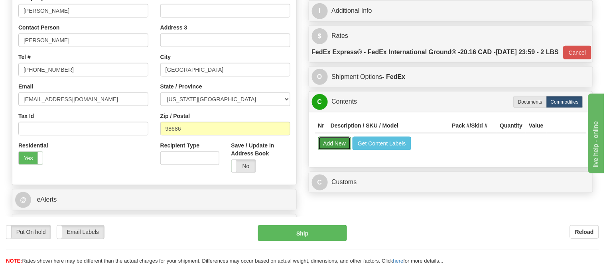
select select
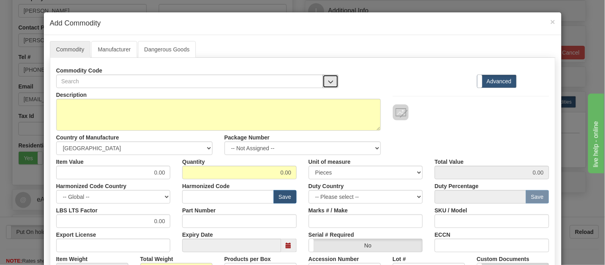
click at [323, 84] on button "button" at bounding box center [331, 82] width 16 height 14
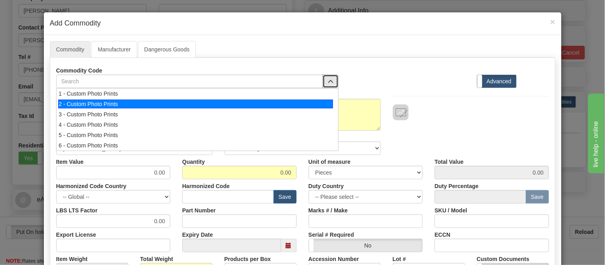
click at [322, 103] on div "2 - Custom Photo Prints" at bounding box center [195, 104] width 275 height 9
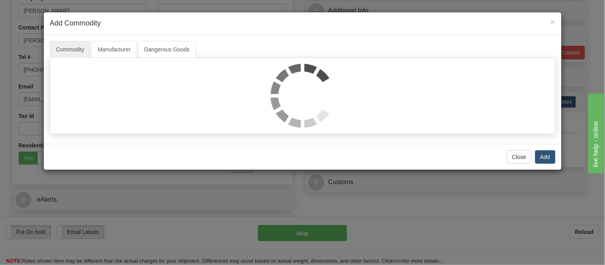
select select "1"
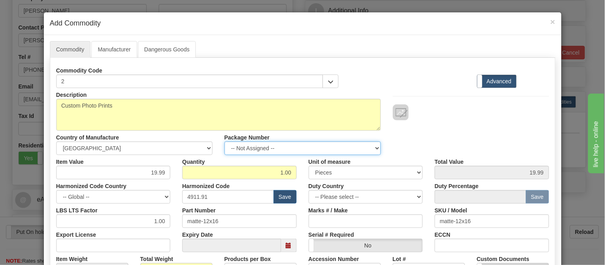
click at [336, 148] on select "-- Not Assigned -- Item 1" at bounding box center [303, 149] width 156 height 14
select select "0"
click at [225, 142] on select "-- Not Assigned -- Item 1" at bounding box center [303, 149] width 156 height 14
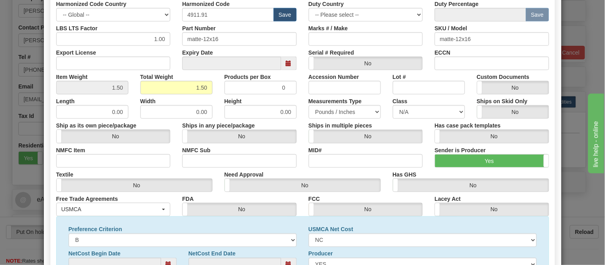
scroll to position [258, 0]
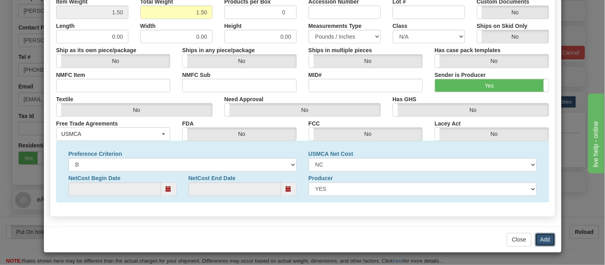
click at [540, 242] on button "Add" at bounding box center [545, 240] width 20 height 14
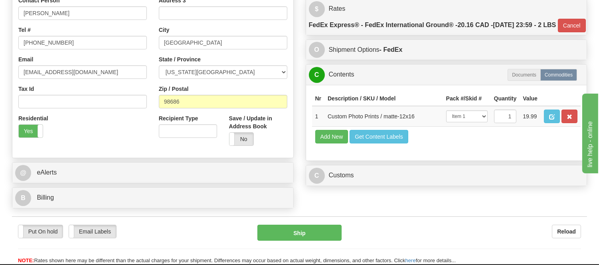
scroll to position [266, 0]
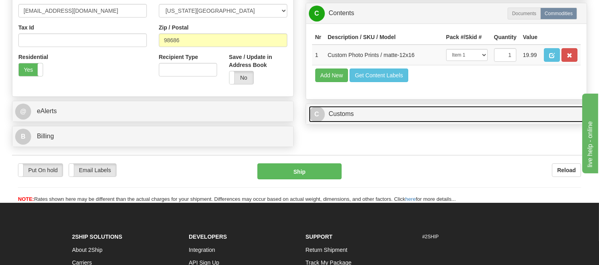
click at [409, 122] on link "C Customs" at bounding box center [446, 114] width 275 height 16
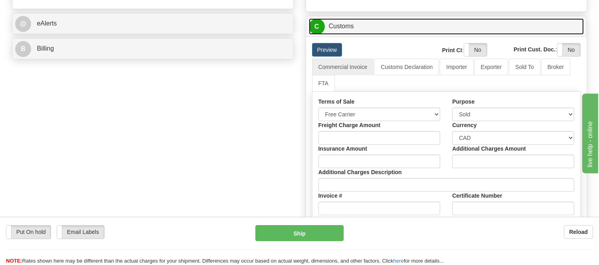
scroll to position [354, 0]
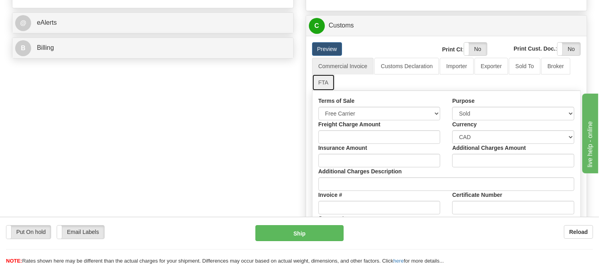
click at [324, 91] on link "FTA" at bounding box center [323, 82] width 23 height 17
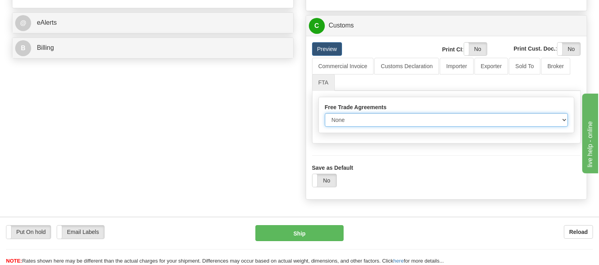
click at [337, 127] on select "None Other USMCA CETA CUKTCA" at bounding box center [446, 120] width 243 height 14
select select "1"
click at [325, 127] on select "None Other USMCA CETA CUKTCA" at bounding box center [446, 120] width 243 height 14
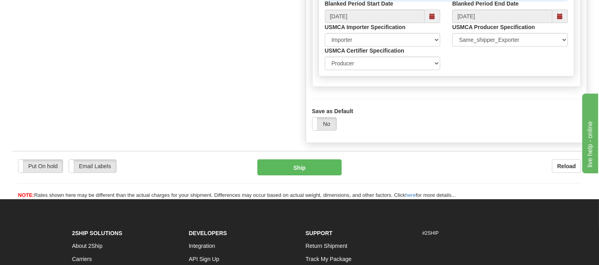
scroll to position [532, 0]
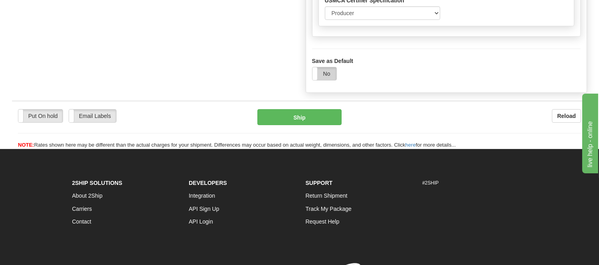
click at [325, 80] on label "No" at bounding box center [324, 73] width 24 height 13
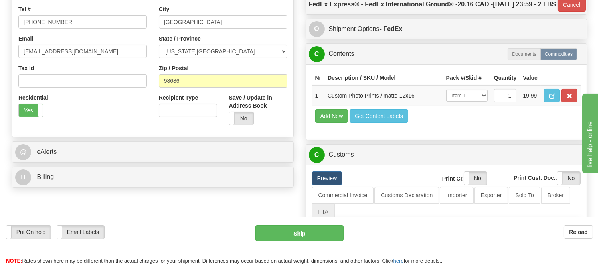
scroll to position [221, 0]
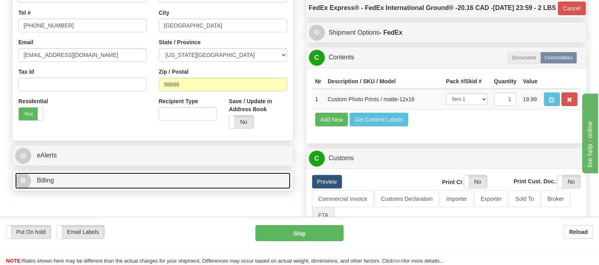
click at [108, 183] on link "B Billing" at bounding box center [152, 181] width 275 height 16
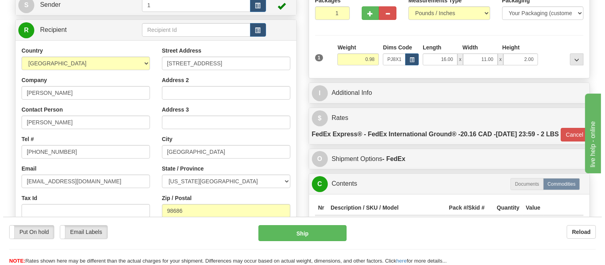
scroll to position [89, 0]
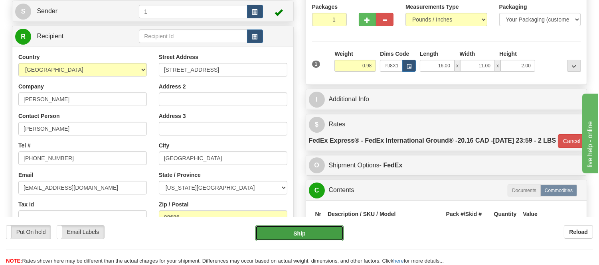
click at [320, 229] on button "Ship" at bounding box center [299, 233] width 88 height 16
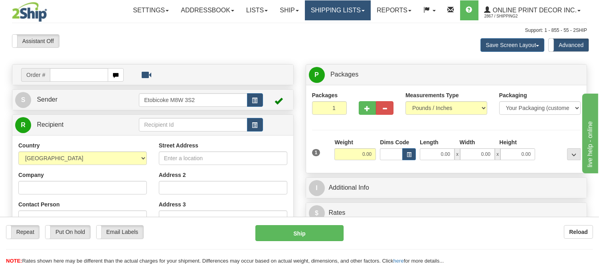
click at [346, 9] on link "Shipping lists" at bounding box center [338, 10] width 66 height 20
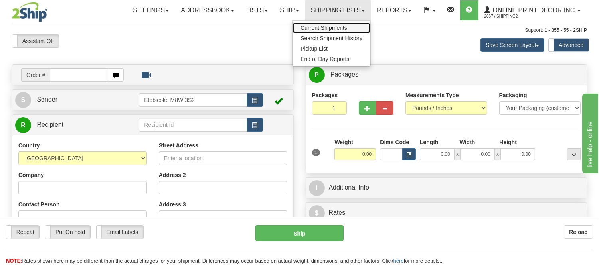
click at [326, 25] on span "Current Shipments" at bounding box center [323, 28] width 47 height 6
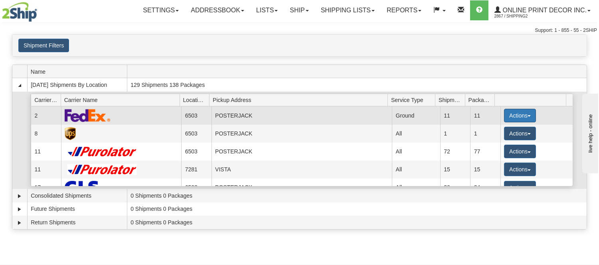
click at [521, 113] on button "Actions" at bounding box center [520, 116] width 32 height 14
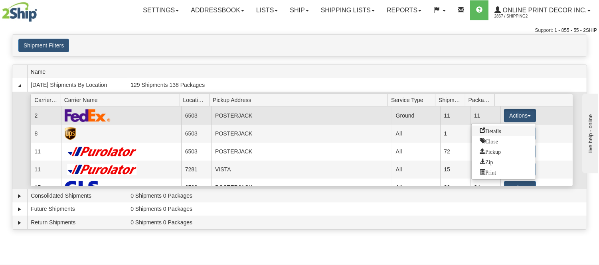
click at [499, 130] on span "Details" at bounding box center [491, 131] width 22 height 6
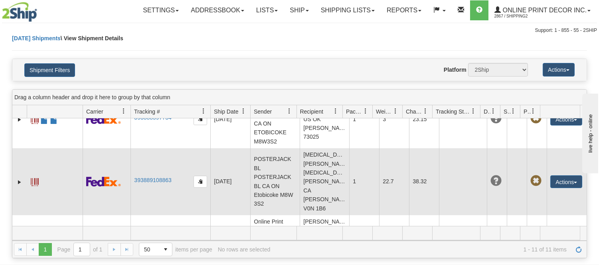
scroll to position [495, 0]
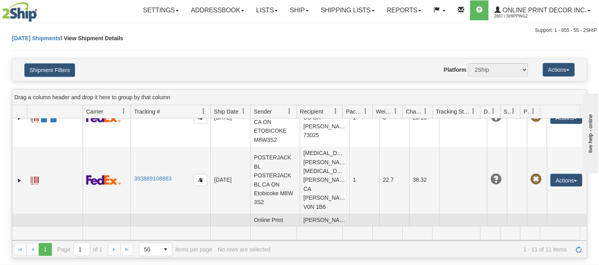
click at [146, 238] on link "393889754126" at bounding box center [152, 241] width 37 height 6
